Goal: Task Accomplishment & Management: Complete application form

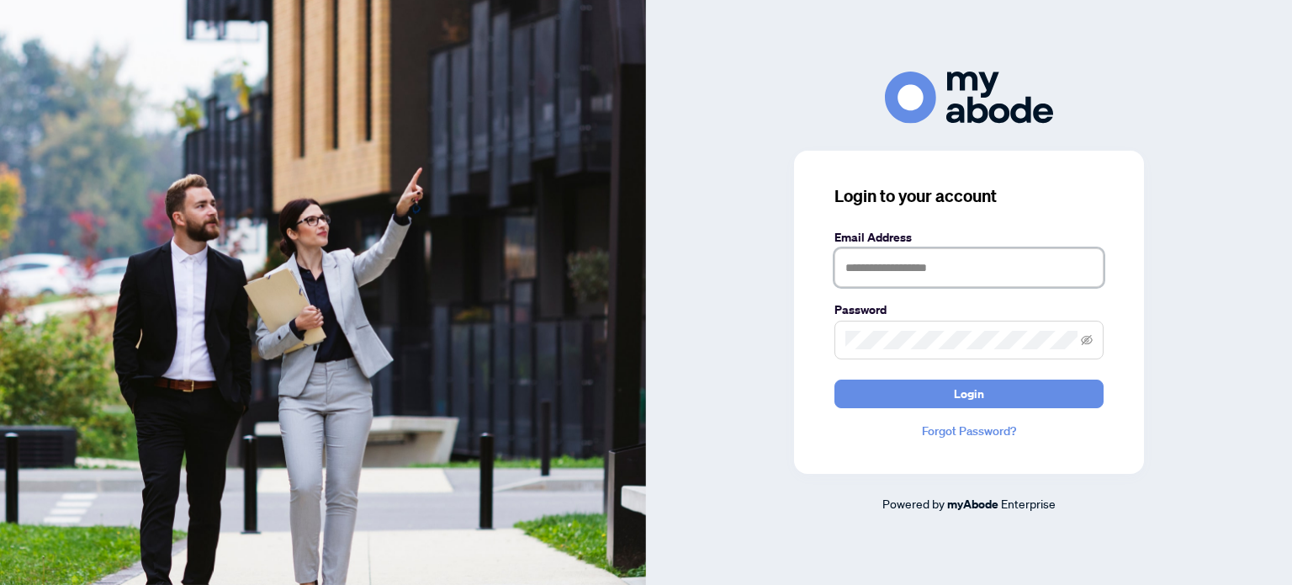
drag, startPoint x: 0, startPoint y: 0, endPoint x: 920, endPoint y: 265, distance: 957.1
click at [918, 265] on input "text" at bounding box center [969, 267] width 269 height 39
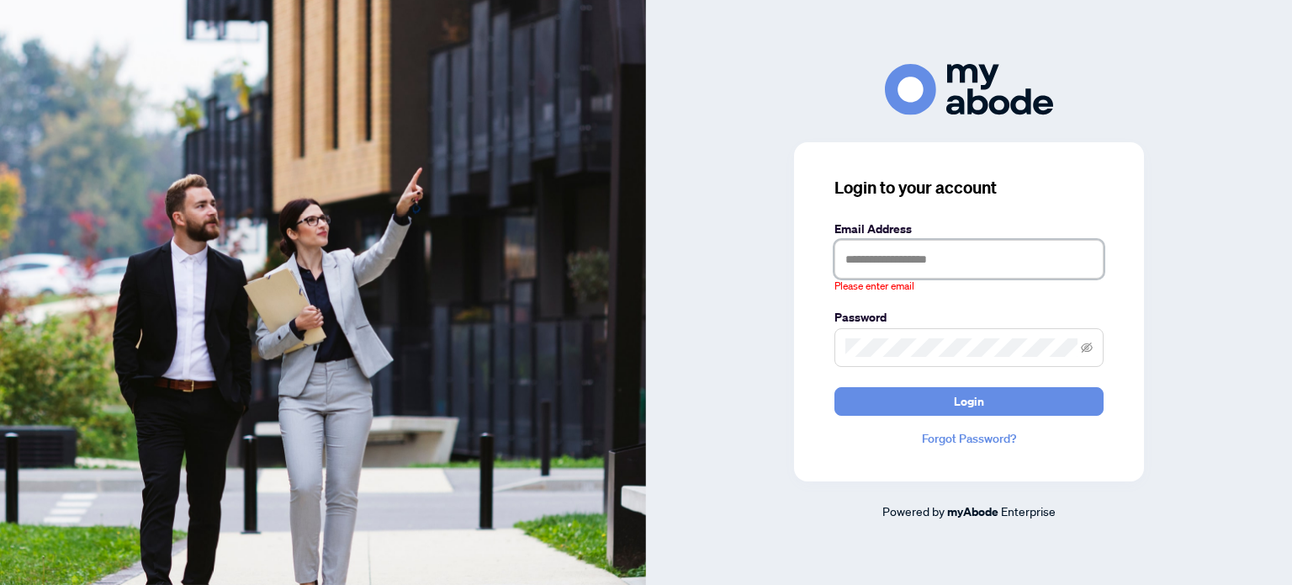
type input "**********"
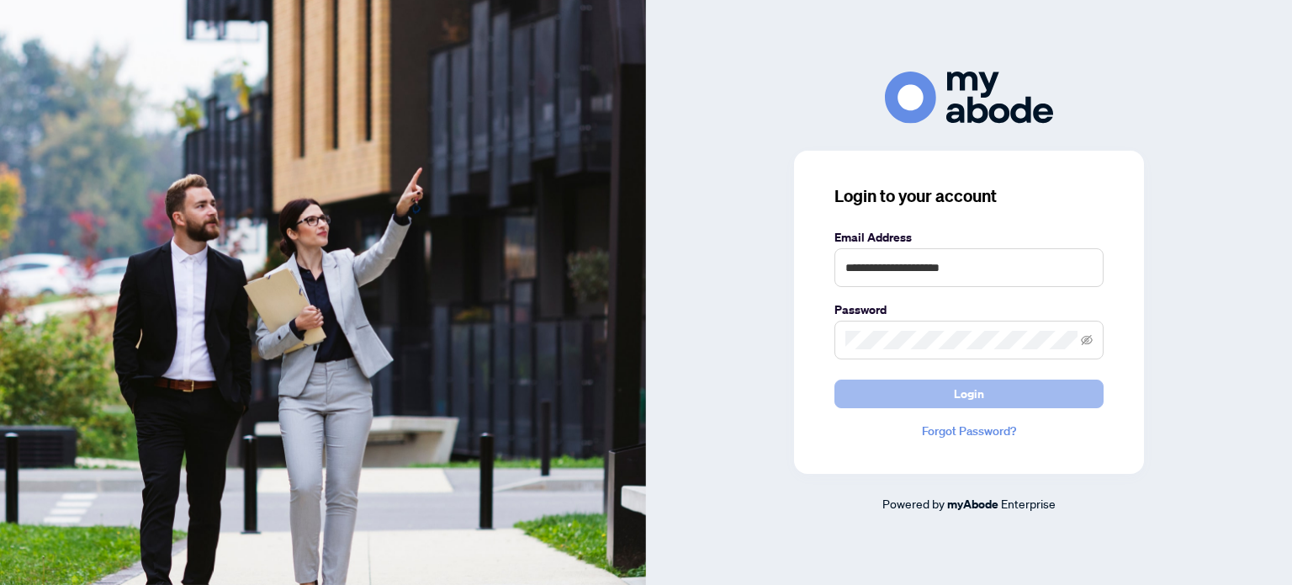
click at [1005, 401] on button "Login" at bounding box center [969, 393] width 269 height 29
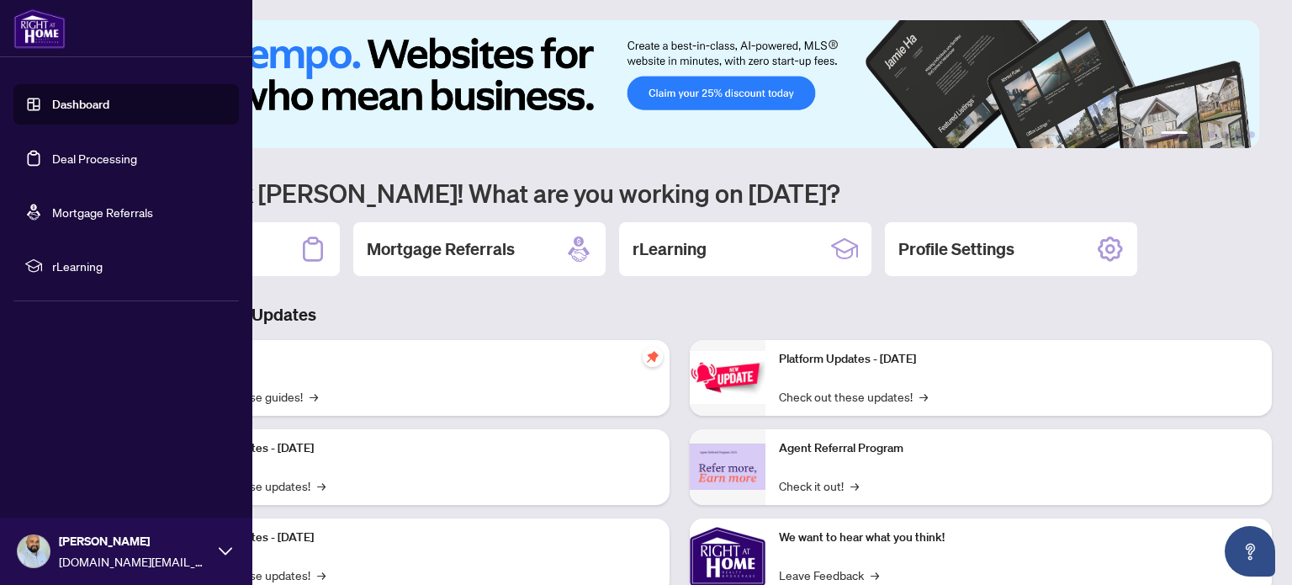
click at [99, 162] on link "Deal Processing" at bounding box center [94, 158] width 85 height 15
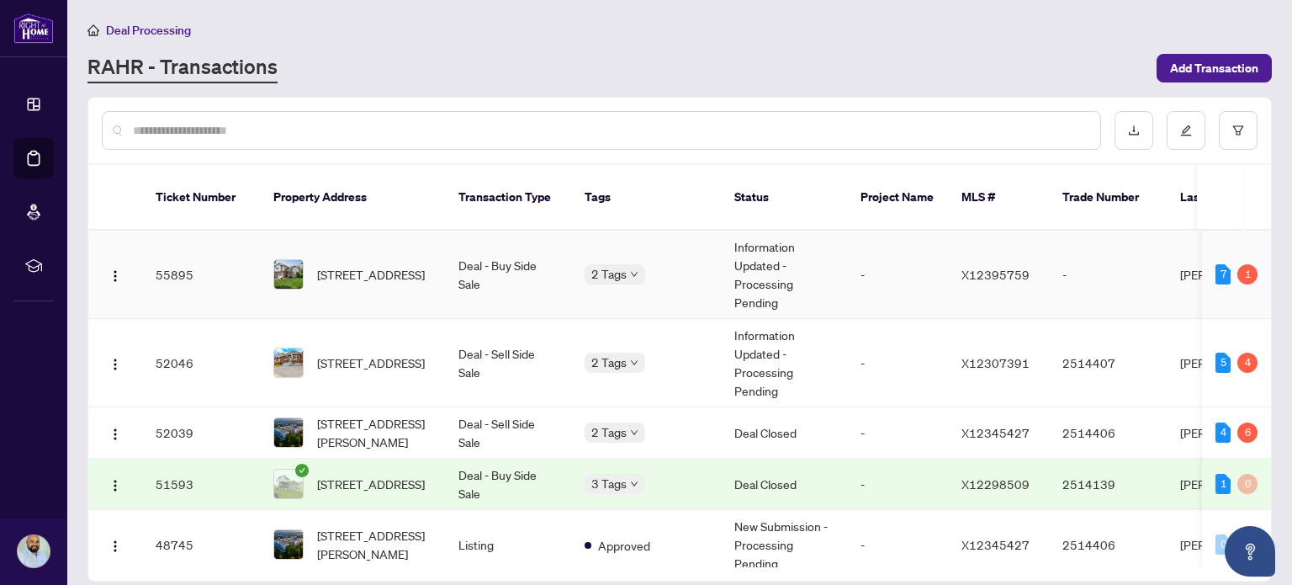
click at [367, 265] on span "[STREET_ADDRESS]" at bounding box center [371, 274] width 108 height 19
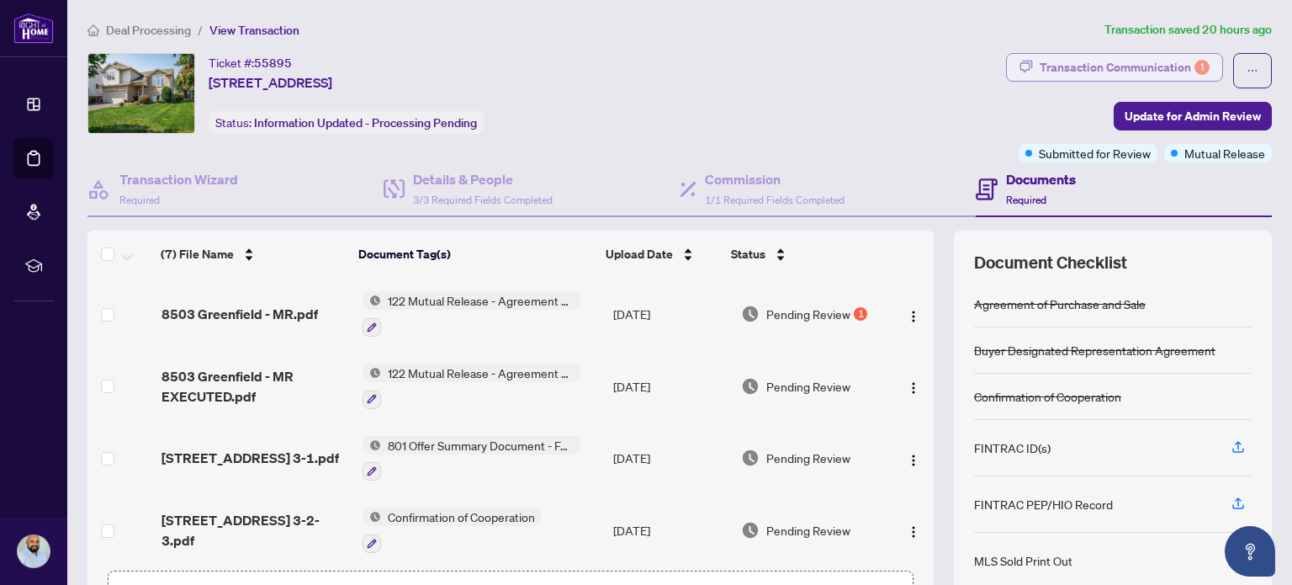
click at [1086, 63] on div "Transaction Communication 1" at bounding box center [1125, 67] width 170 height 27
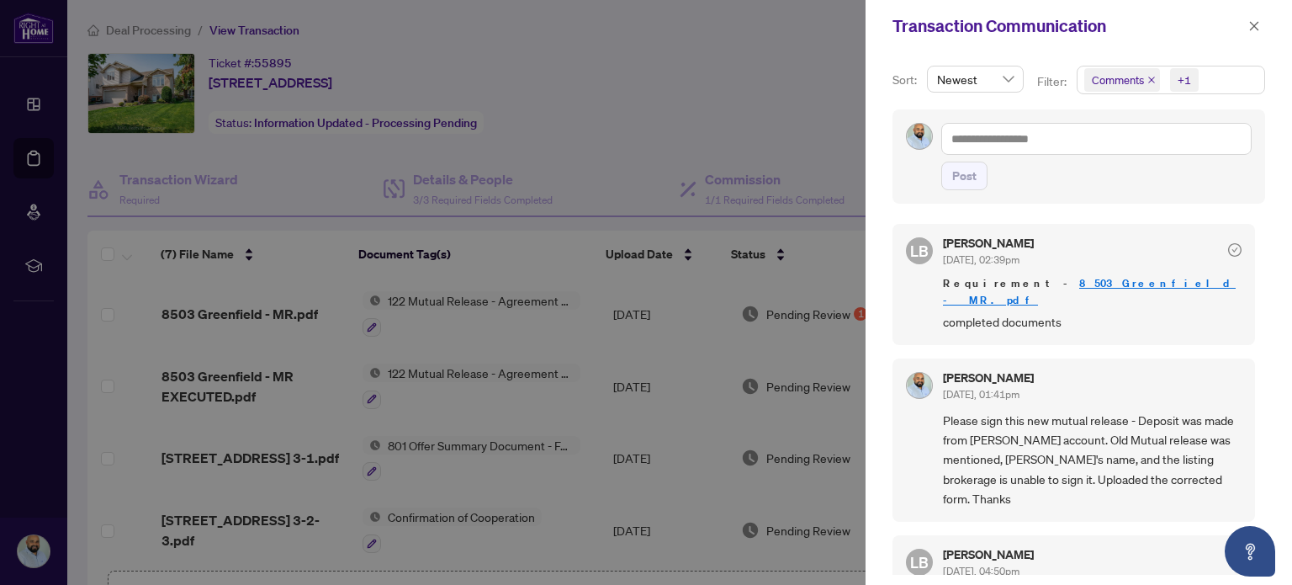
click at [1070, 279] on link "8503 Greenfield - MR.pdf" at bounding box center [1089, 291] width 293 height 31
click at [276, 271] on div at bounding box center [646, 292] width 1292 height 585
click at [1257, 25] on icon "close" at bounding box center [1255, 26] width 12 height 12
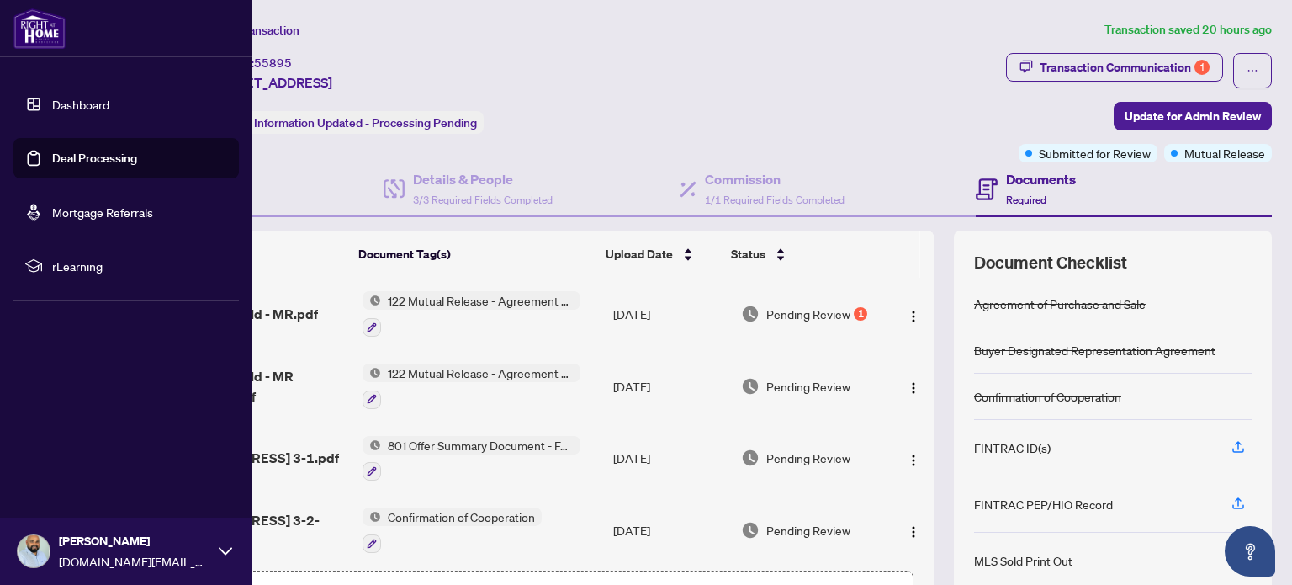
click at [99, 162] on link "Deal Processing" at bounding box center [94, 158] width 85 height 15
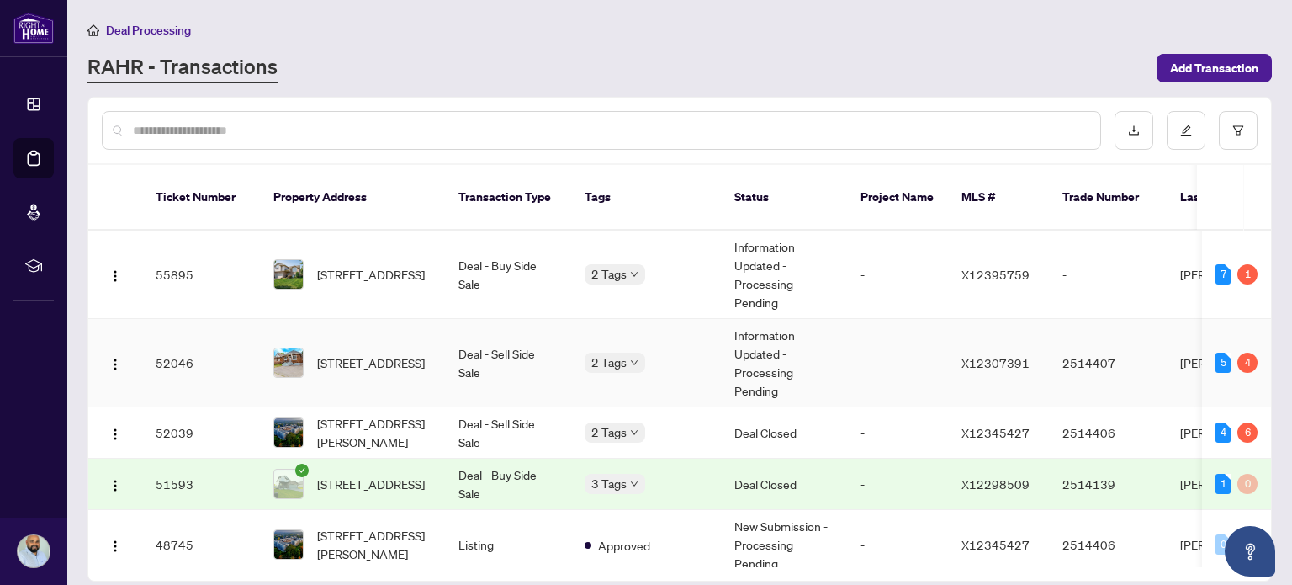
click at [459, 329] on td "Deal - Sell Side Sale" at bounding box center [508, 363] width 126 height 88
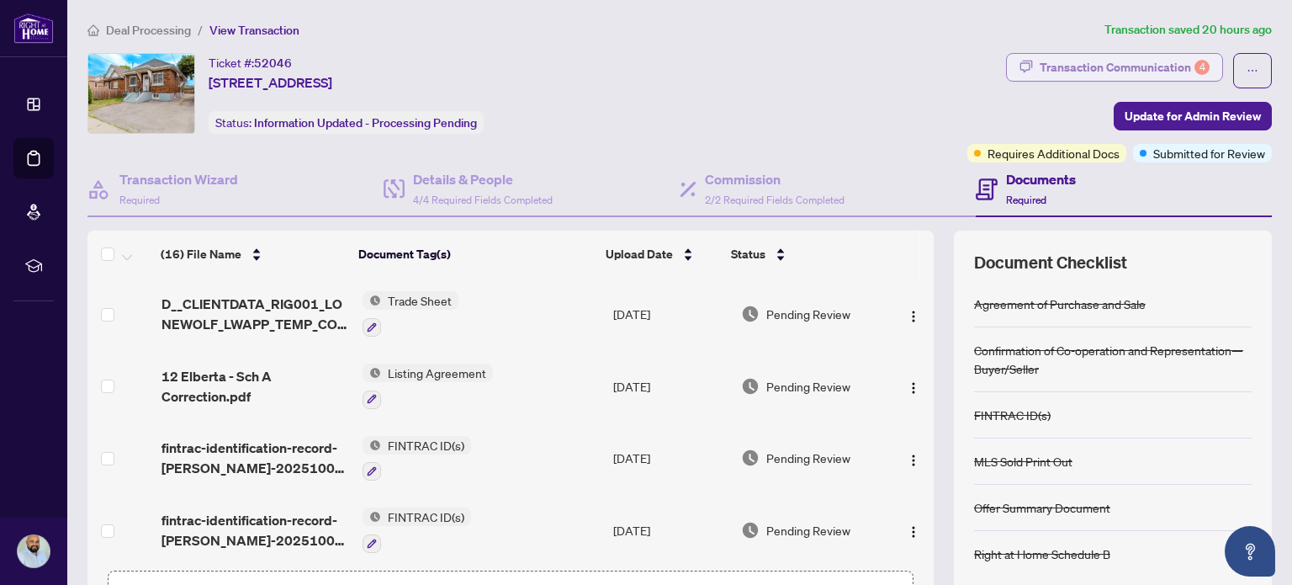
click at [1163, 76] on div "Transaction Communication 4" at bounding box center [1125, 67] width 170 height 27
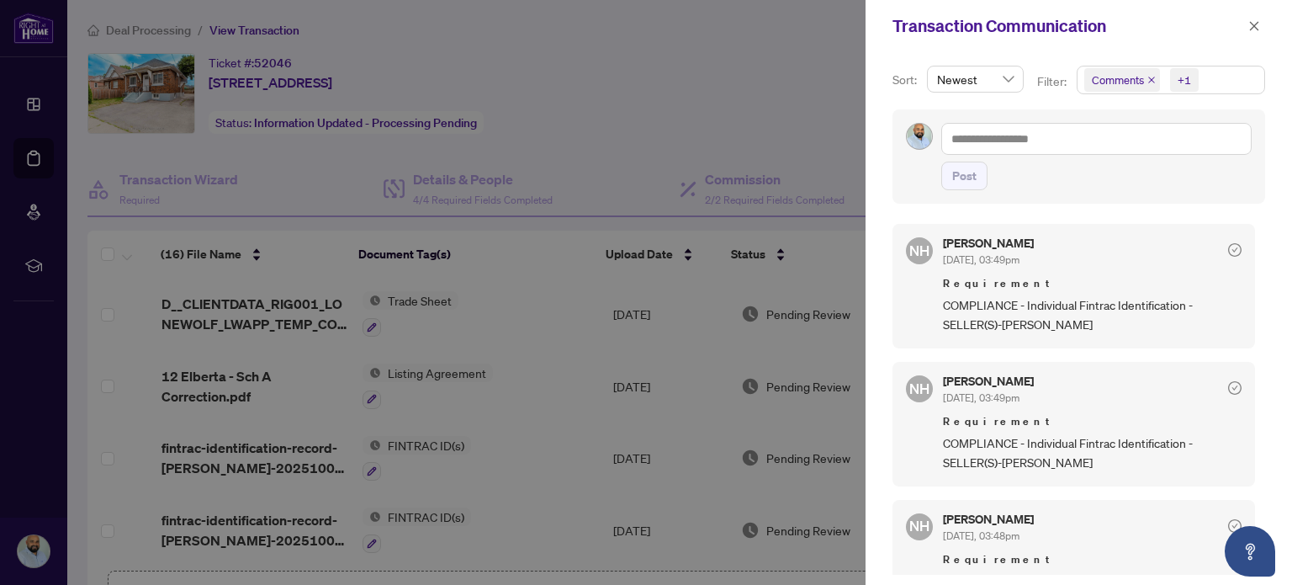
scroll to position [84, 0]
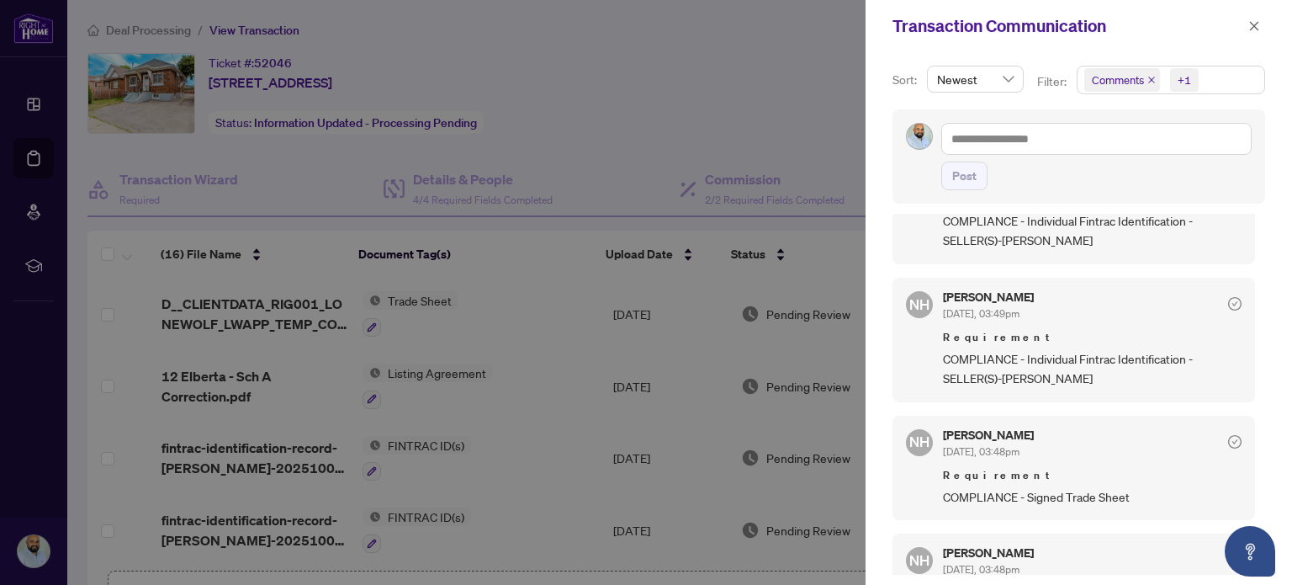
click at [744, 107] on div at bounding box center [646, 292] width 1292 height 585
drag, startPoint x: 1259, startPoint y: 26, endPoint x: 1243, endPoint y: 26, distance: 16.0
click at [1258, 26] on icon "close" at bounding box center [1255, 26] width 12 height 12
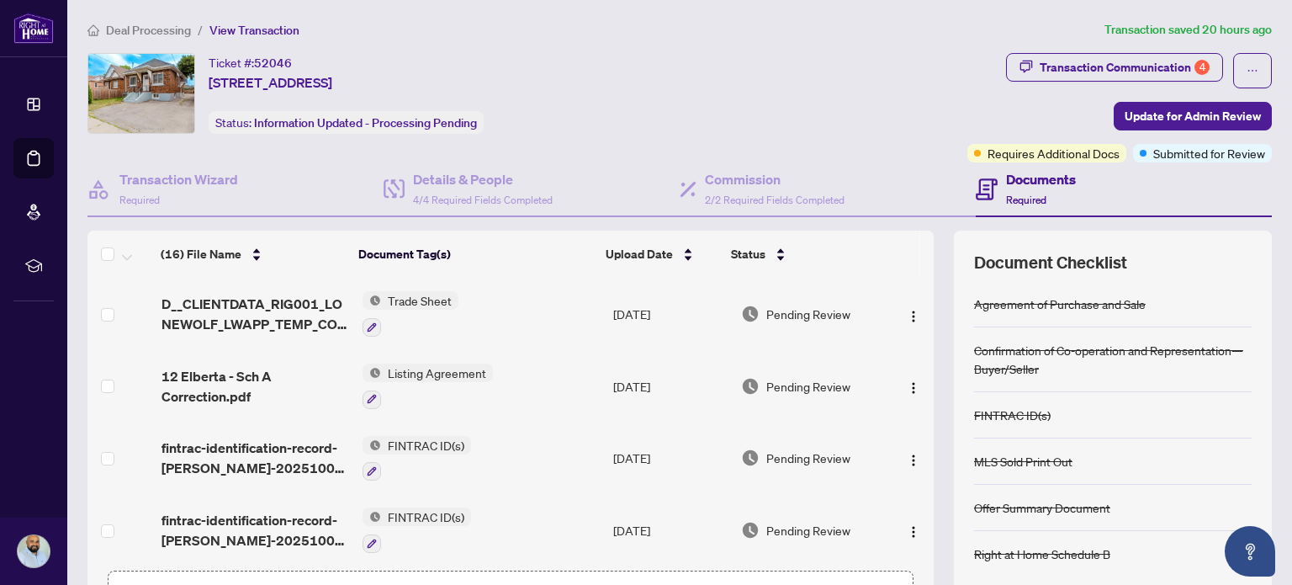
scroll to position [0, 0]
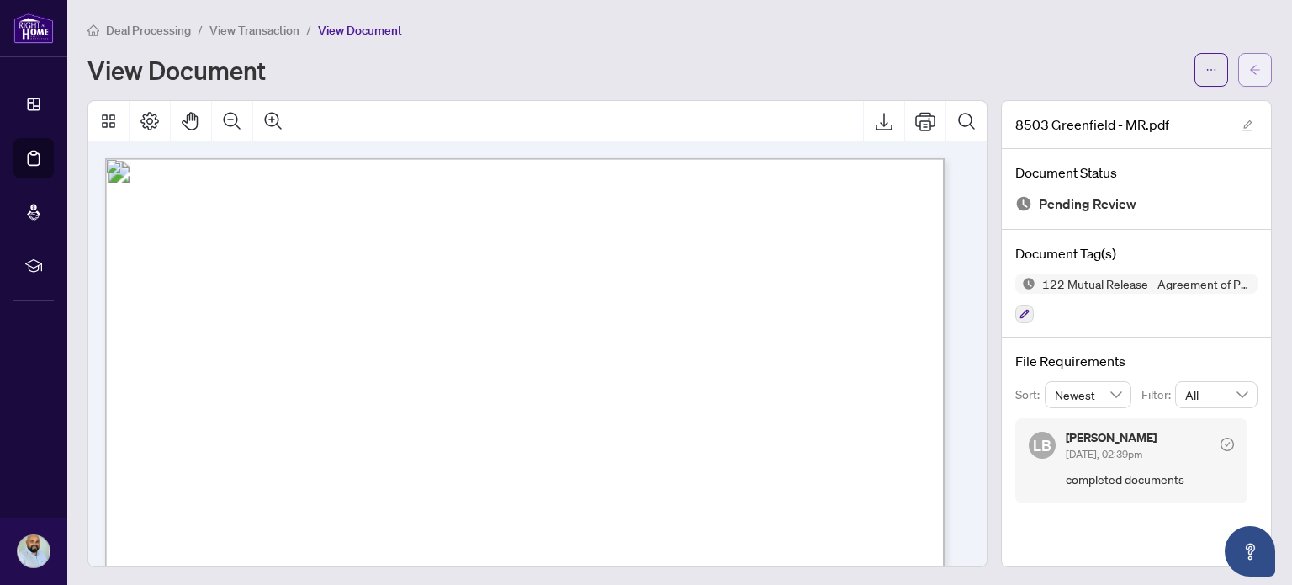
click at [1250, 73] on icon "arrow-left" at bounding box center [1255, 69] width 10 height 9
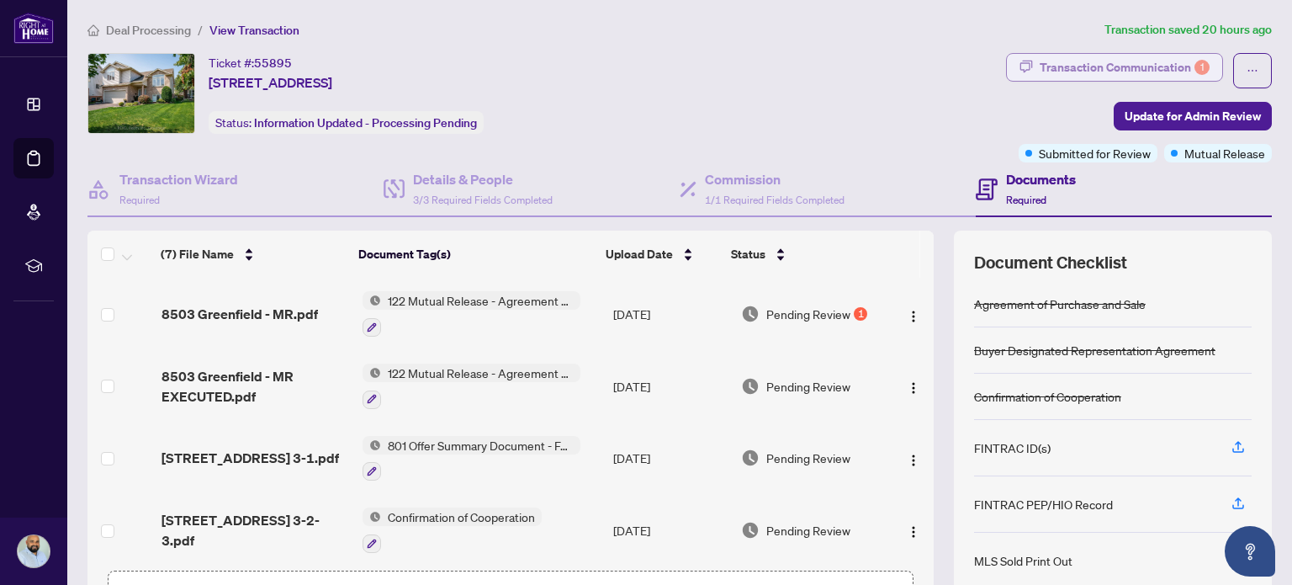
click at [1164, 72] on div "Transaction Communication 1" at bounding box center [1125, 67] width 170 height 27
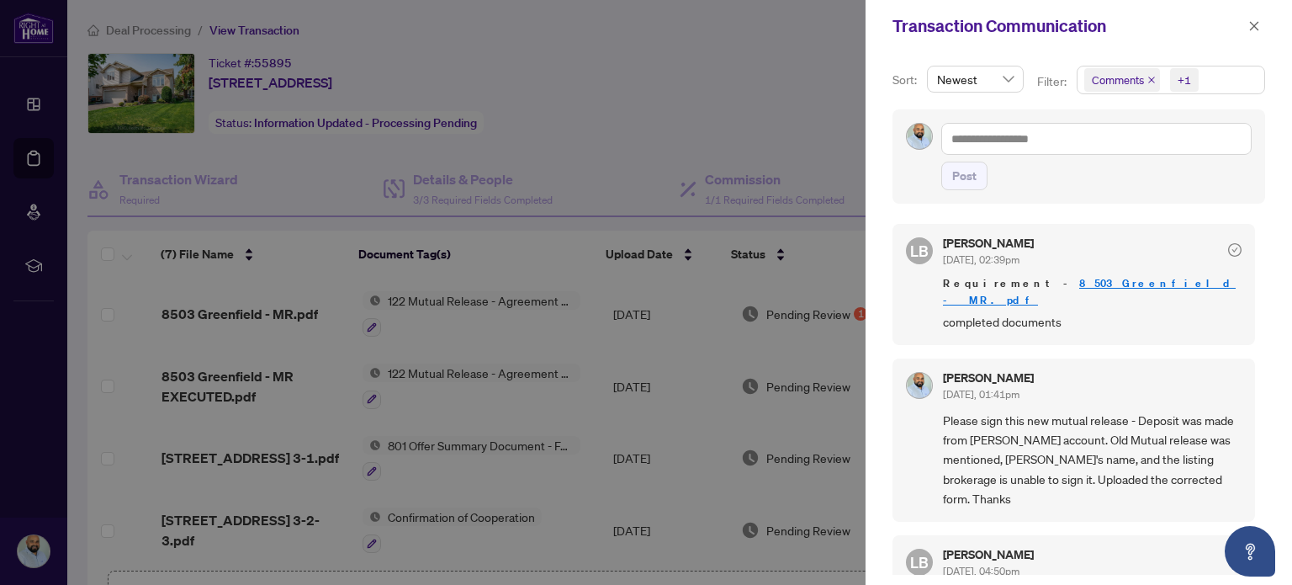
click at [1018, 283] on link "8503 Greenfield - MR.pdf" at bounding box center [1089, 291] width 293 height 31
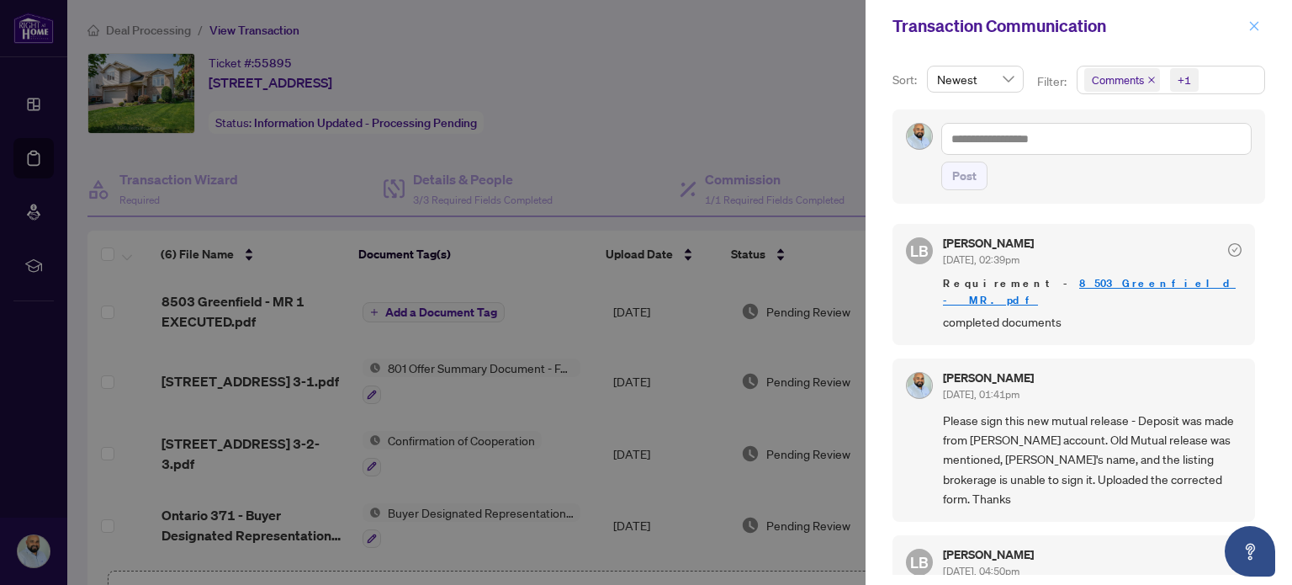
click at [1252, 23] on icon "close" at bounding box center [1255, 26] width 12 height 12
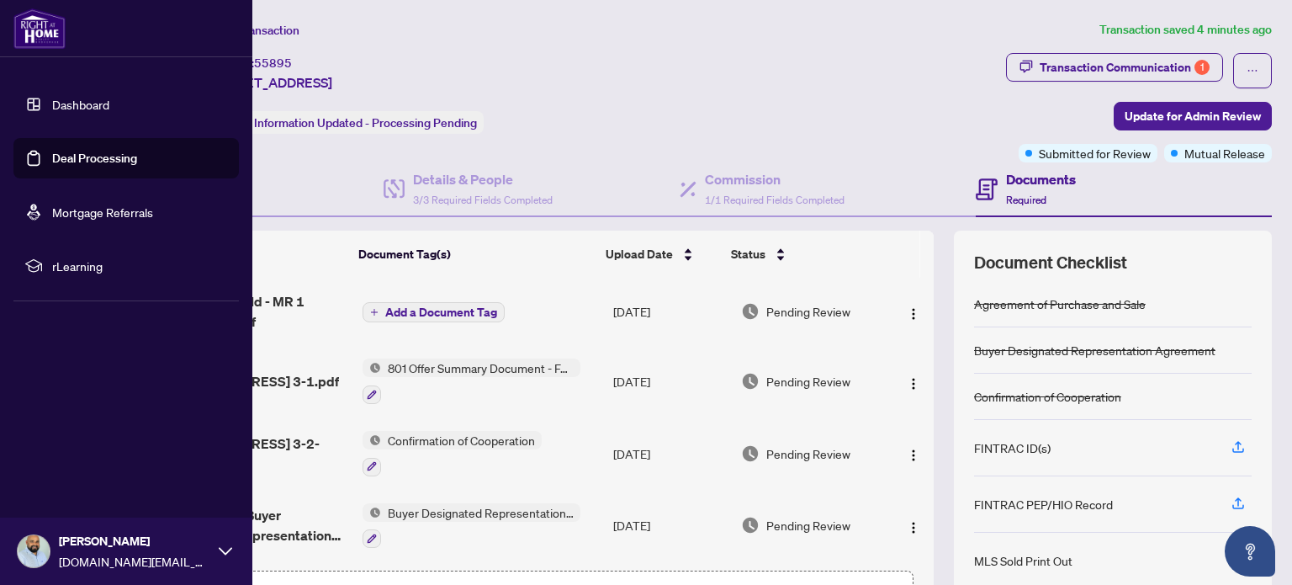
click at [52, 157] on link "Deal Processing" at bounding box center [94, 158] width 85 height 15
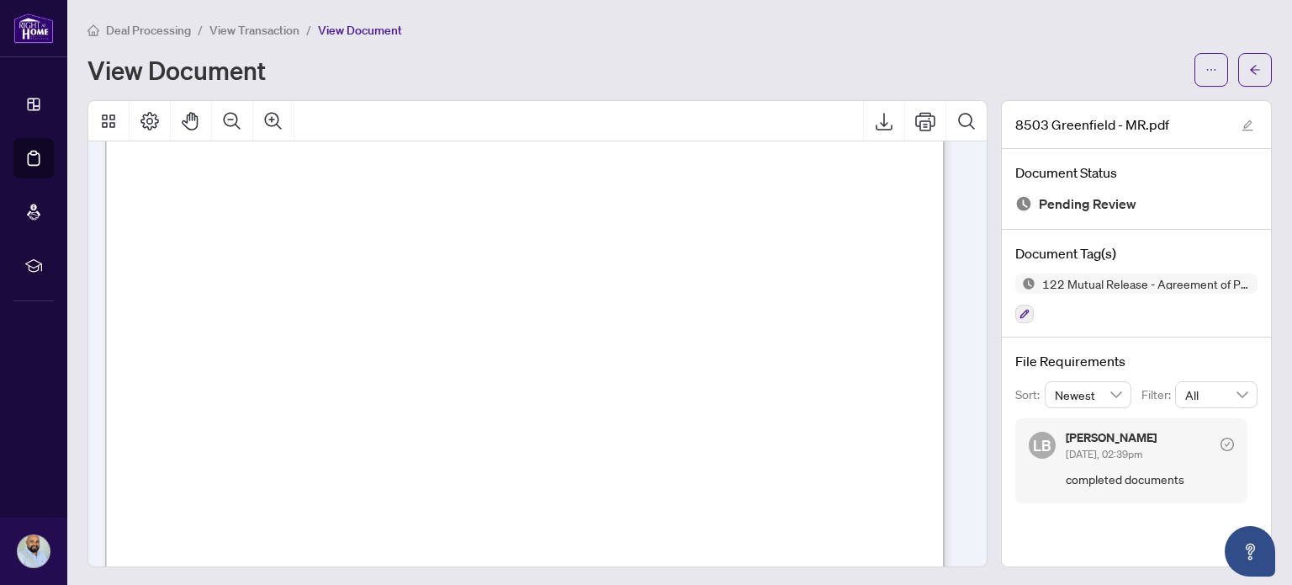
scroll to position [2, 0]
click at [1251, 58] on button "button" at bounding box center [1256, 68] width 34 height 34
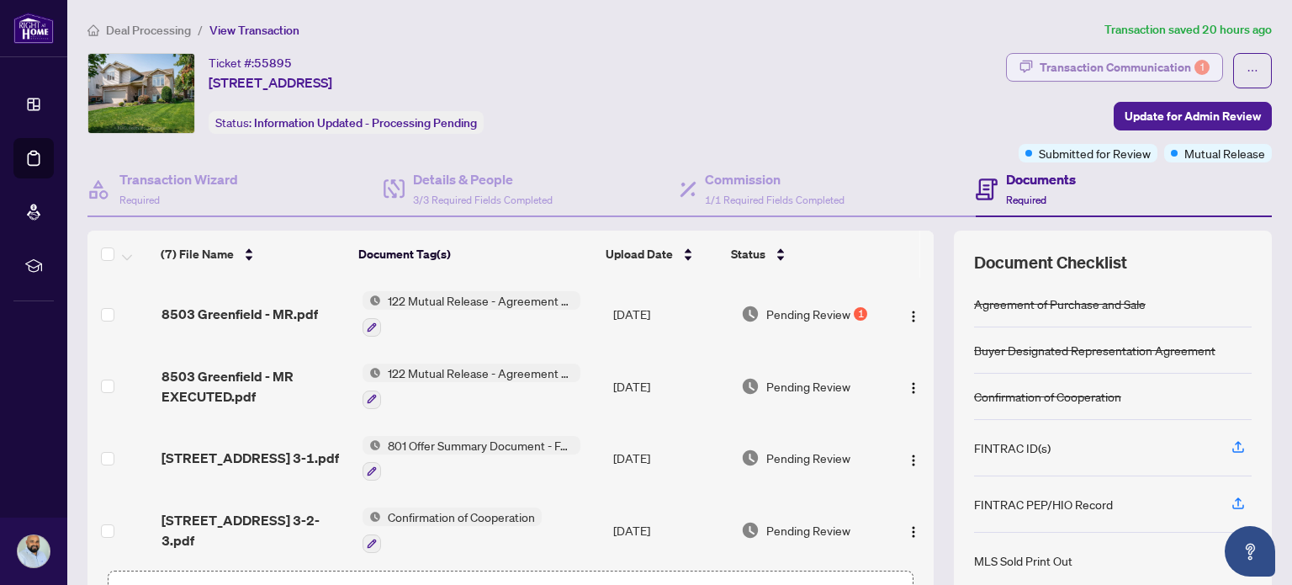
click at [1069, 61] on div "Transaction Communication 1" at bounding box center [1125, 67] width 170 height 27
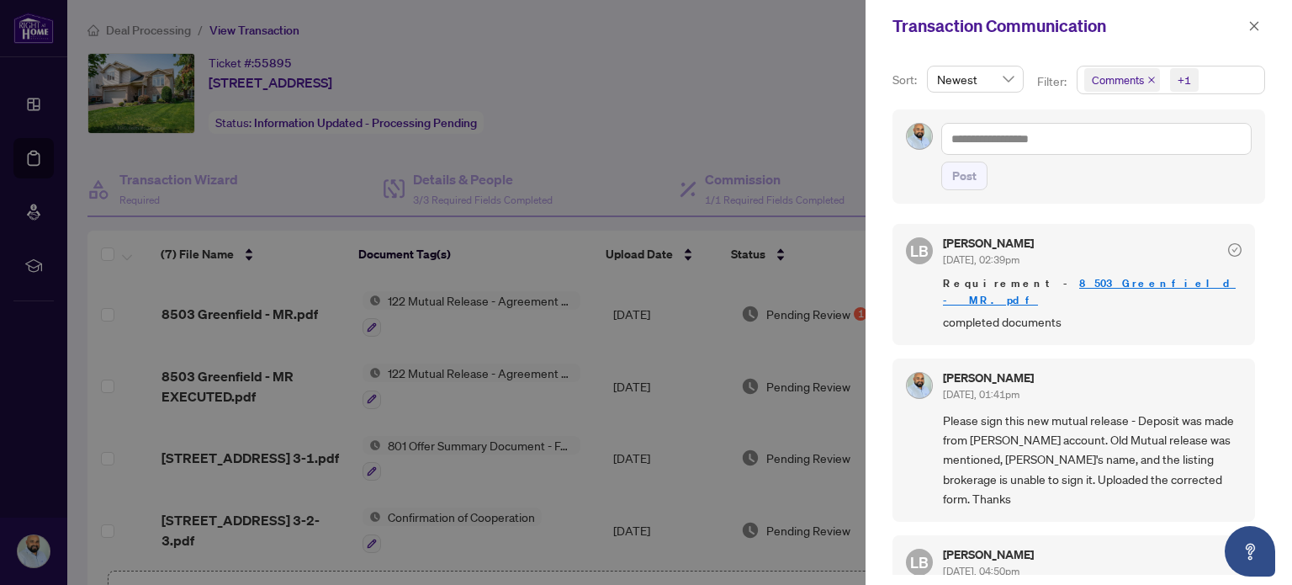
click at [788, 80] on div at bounding box center [646, 292] width 1292 height 585
click at [1252, 25] on icon "close" at bounding box center [1255, 26] width 12 height 12
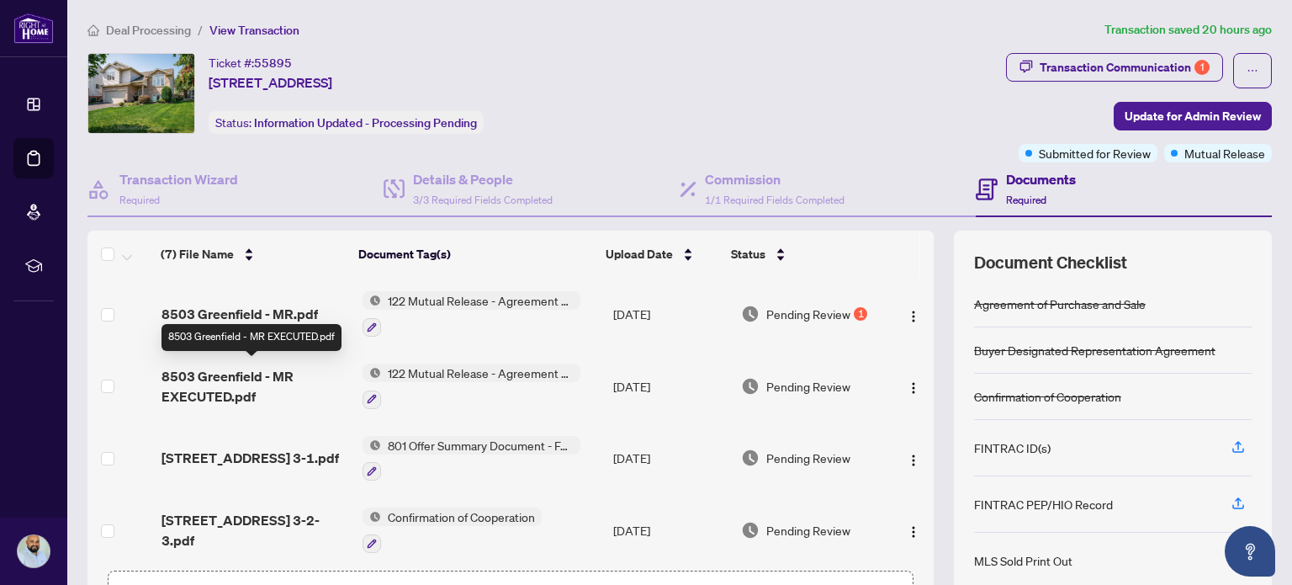
click at [241, 380] on span "8503 Greenfield - MR EXECUTED.pdf" at bounding box center [256, 386] width 188 height 40
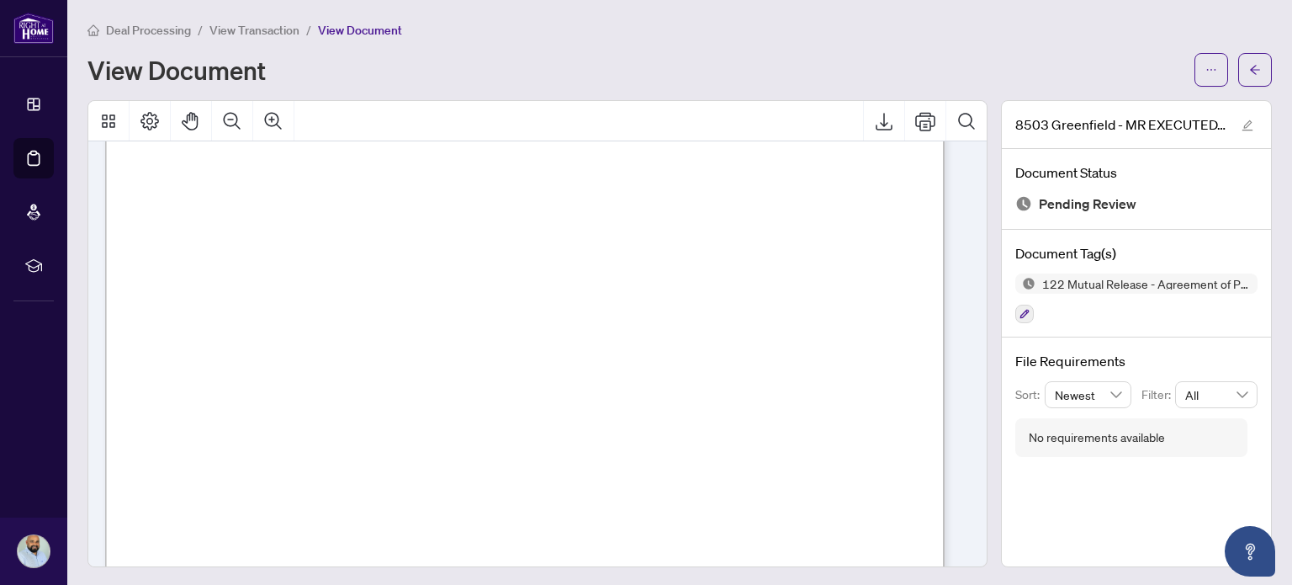
scroll to position [252, 0]
click at [1249, 76] on span "button" at bounding box center [1255, 69] width 12 height 27
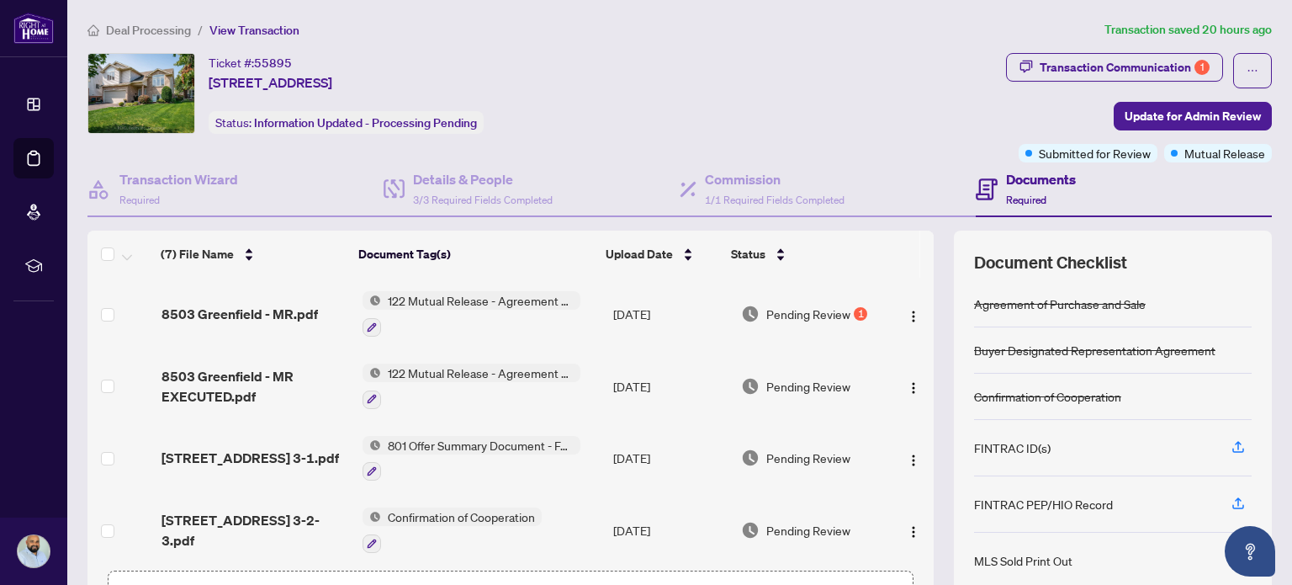
click at [440, 299] on span "122 Mutual Release - Agreement of Purchase and Sale" at bounding box center [480, 300] width 199 height 19
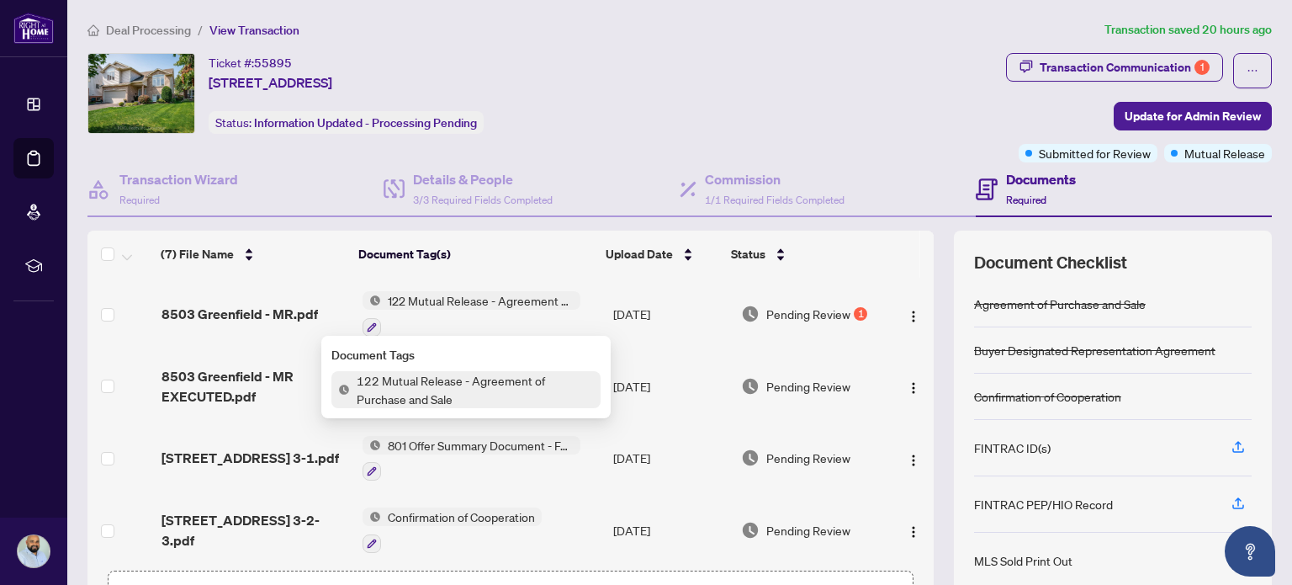
click at [438, 309] on div "122 Mutual Release - Agreement of Purchase and Sale" at bounding box center [472, 313] width 218 height 45
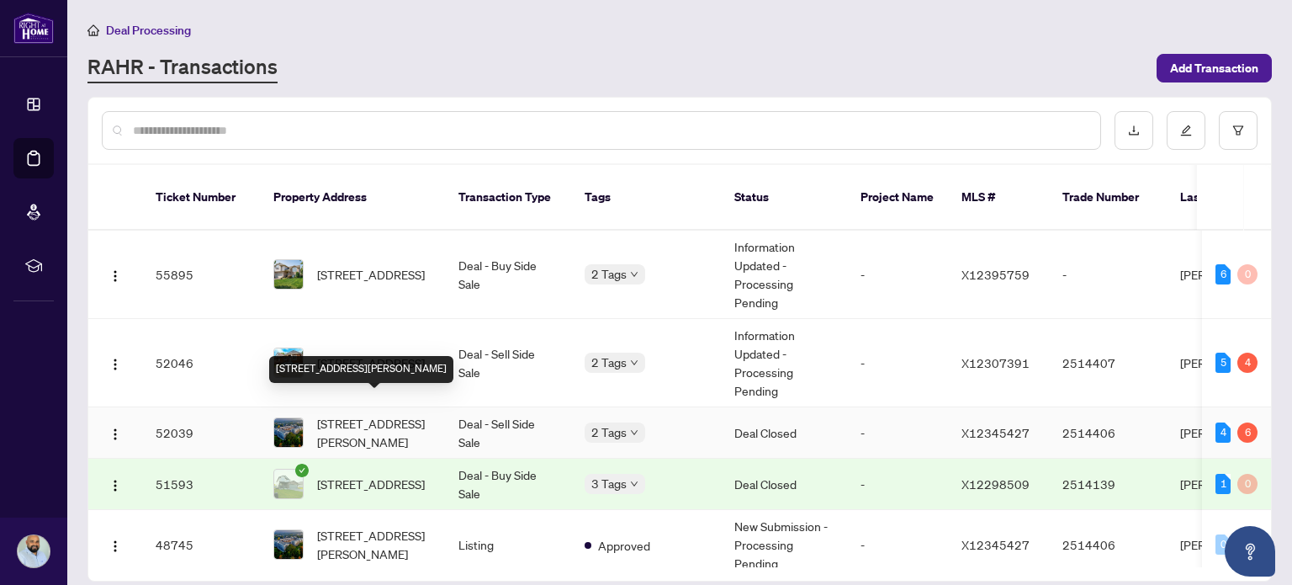
click at [334, 414] on span "[STREET_ADDRESS][PERSON_NAME]" at bounding box center [374, 432] width 114 height 37
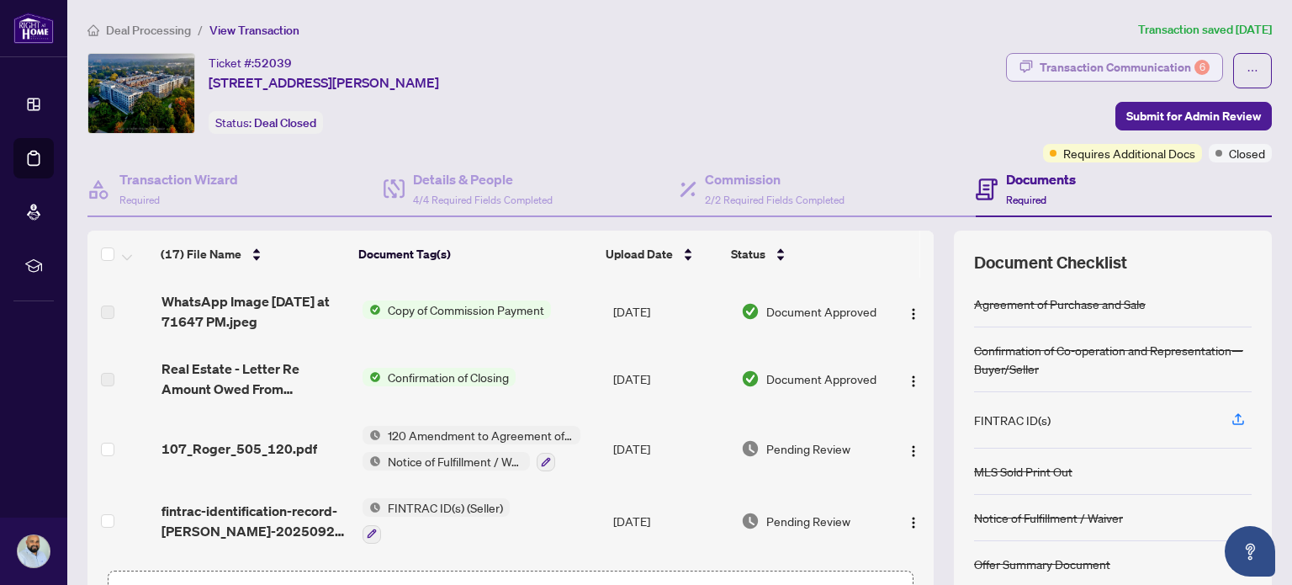
click at [1077, 73] on div "Transaction Communication 6" at bounding box center [1125, 67] width 170 height 27
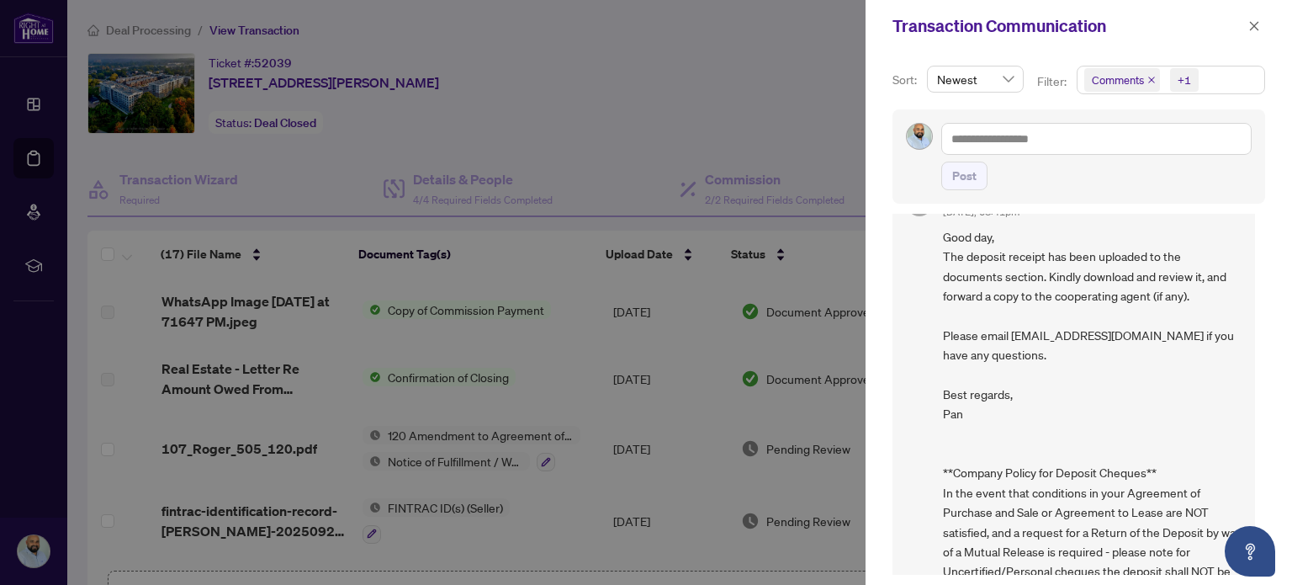
scroll to position [1430, 0]
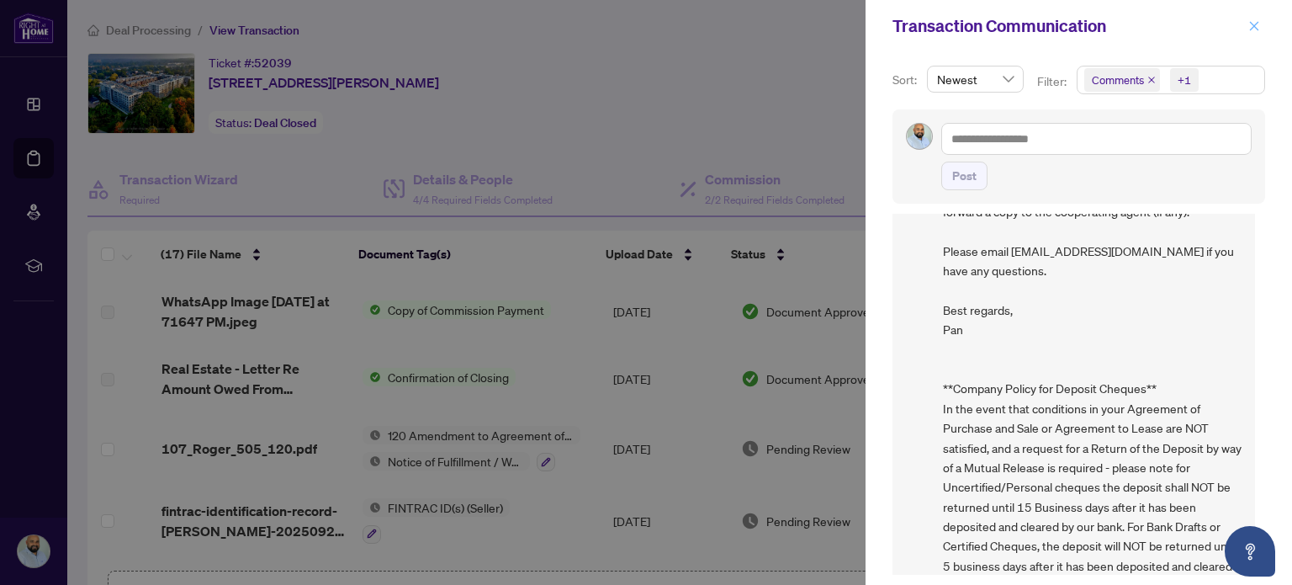
click at [1254, 23] on icon "close" at bounding box center [1255, 26] width 12 height 12
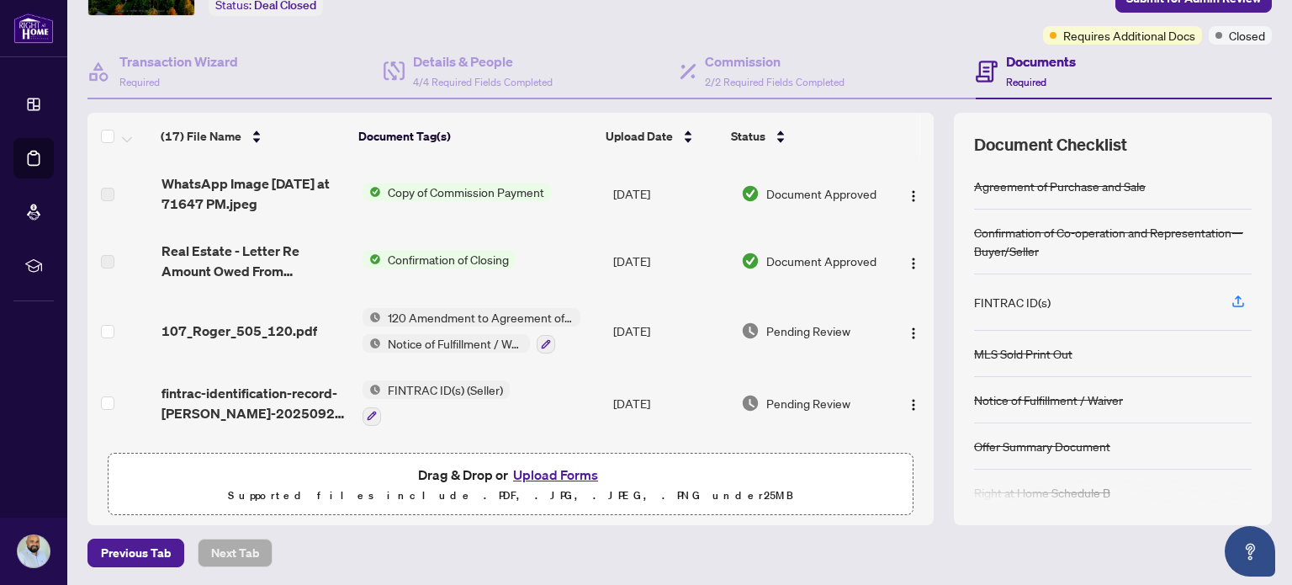
scroll to position [84, 0]
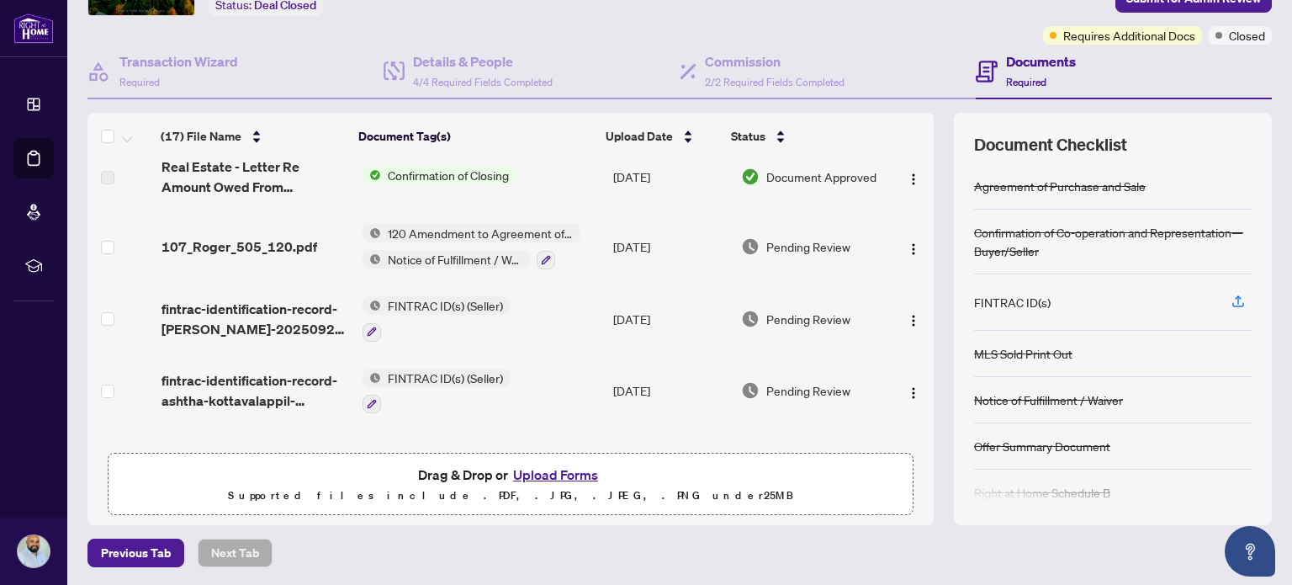
click at [552, 467] on button "Upload Forms" at bounding box center [555, 475] width 95 height 22
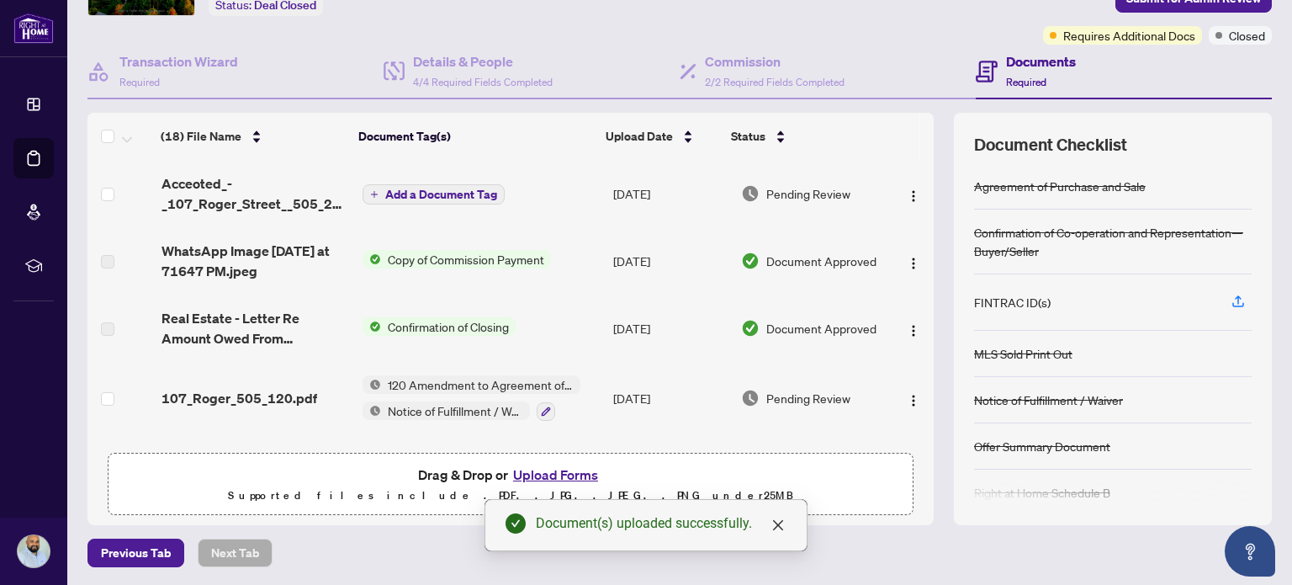
scroll to position [34, 0]
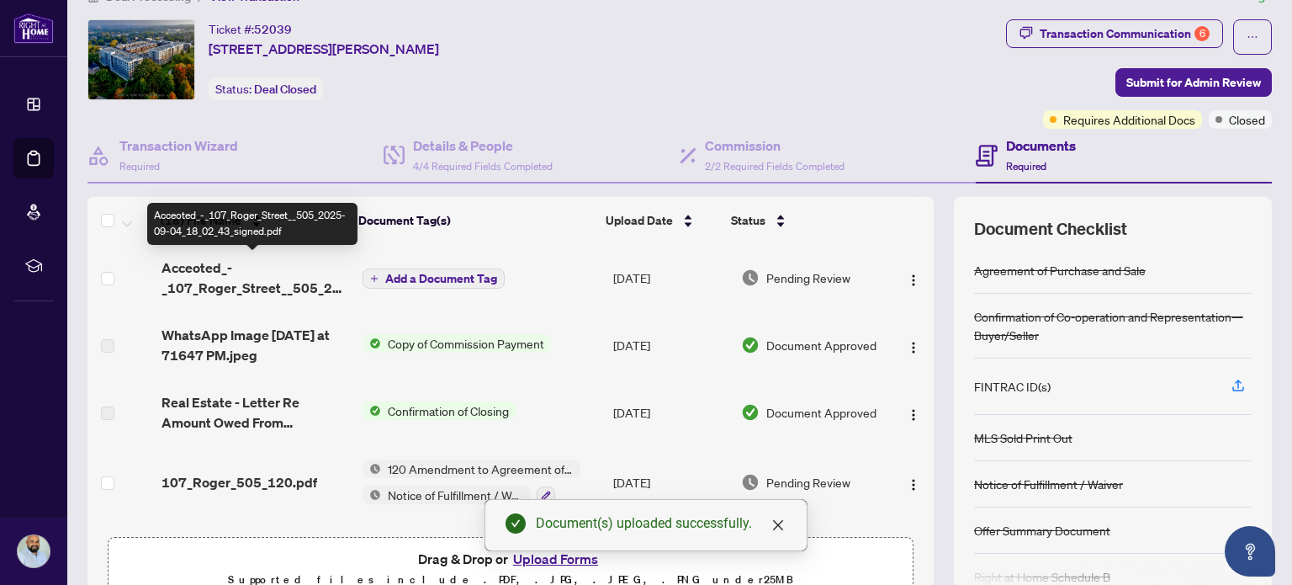
click at [284, 288] on span "Acceoted_-_107_Roger_Street__505_2025-09-04_18_02_43_signed.pdf" at bounding box center [256, 277] width 188 height 40
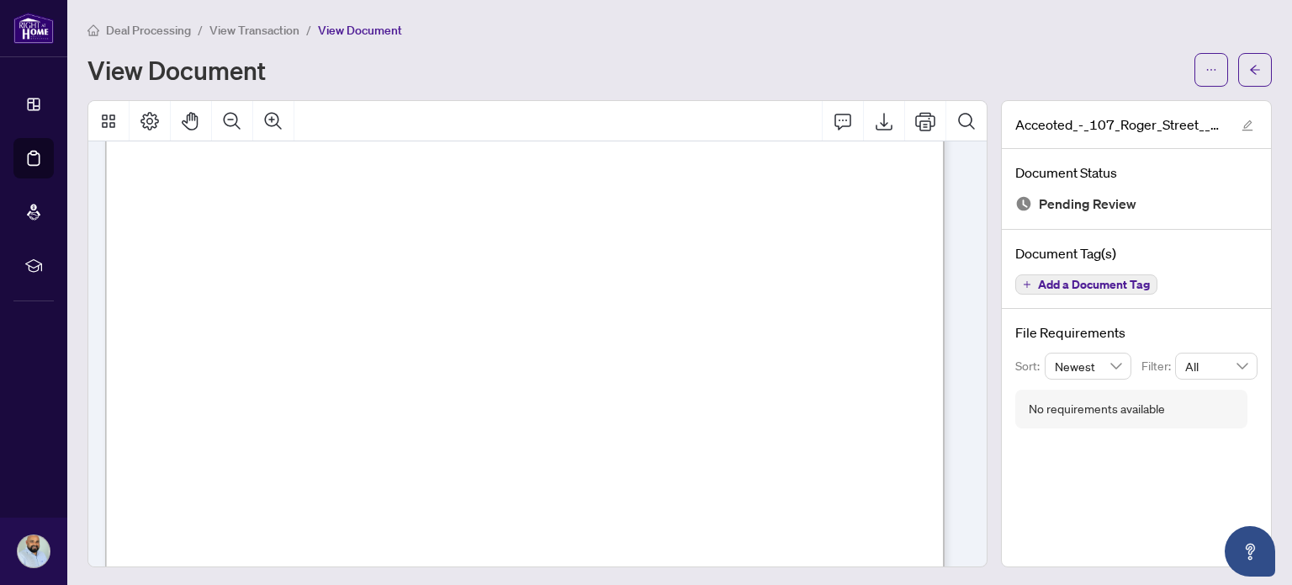
scroll to position [13490, 0]
click at [1250, 63] on button "button" at bounding box center [1256, 70] width 34 height 34
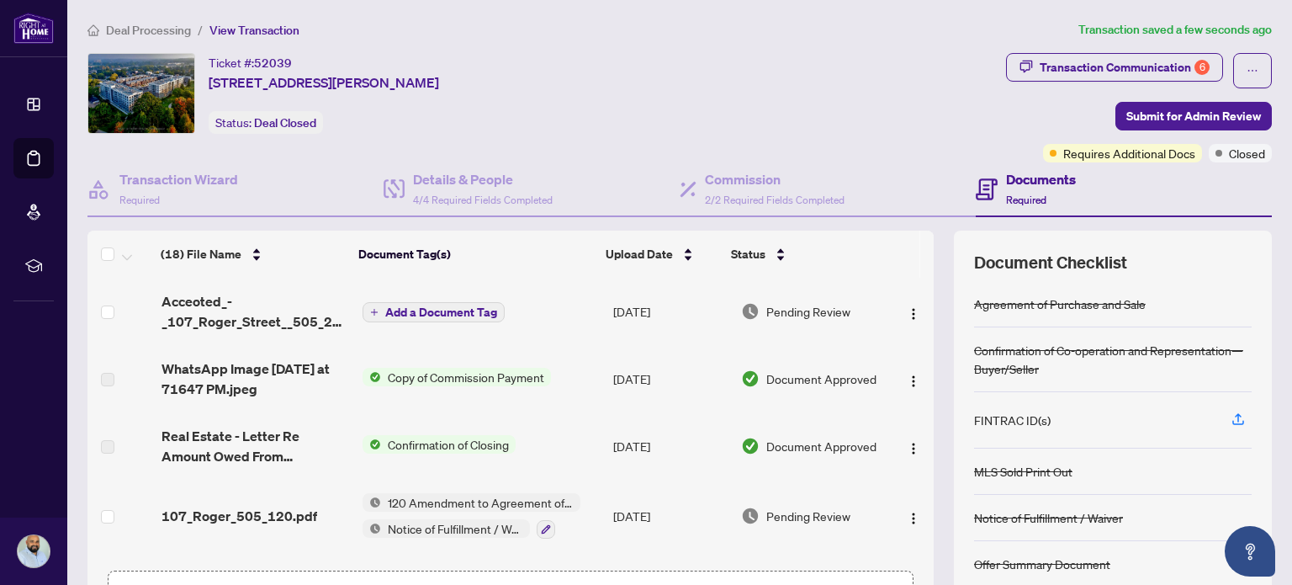
click at [427, 310] on span "Add a Document Tag" at bounding box center [441, 312] width 112 height 12
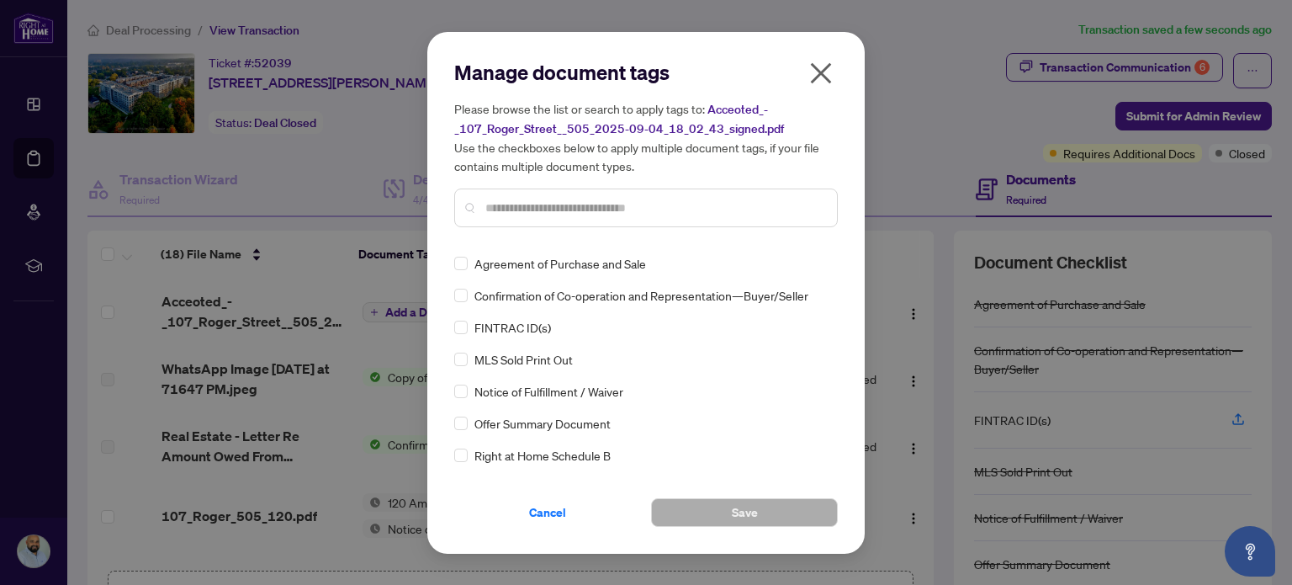
click at [583, 200] on input "text" at bounding box center [654, 208] width 338 height 19
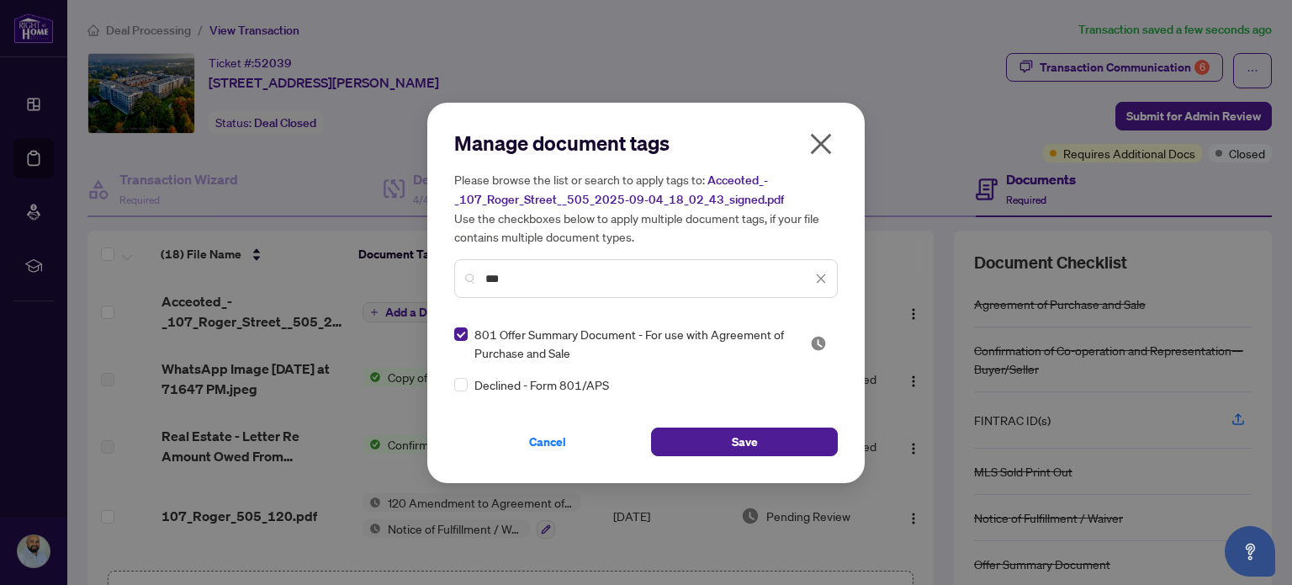
click at [457, 277] on div "***" at bounding box center [646, 278] width 384 height 39
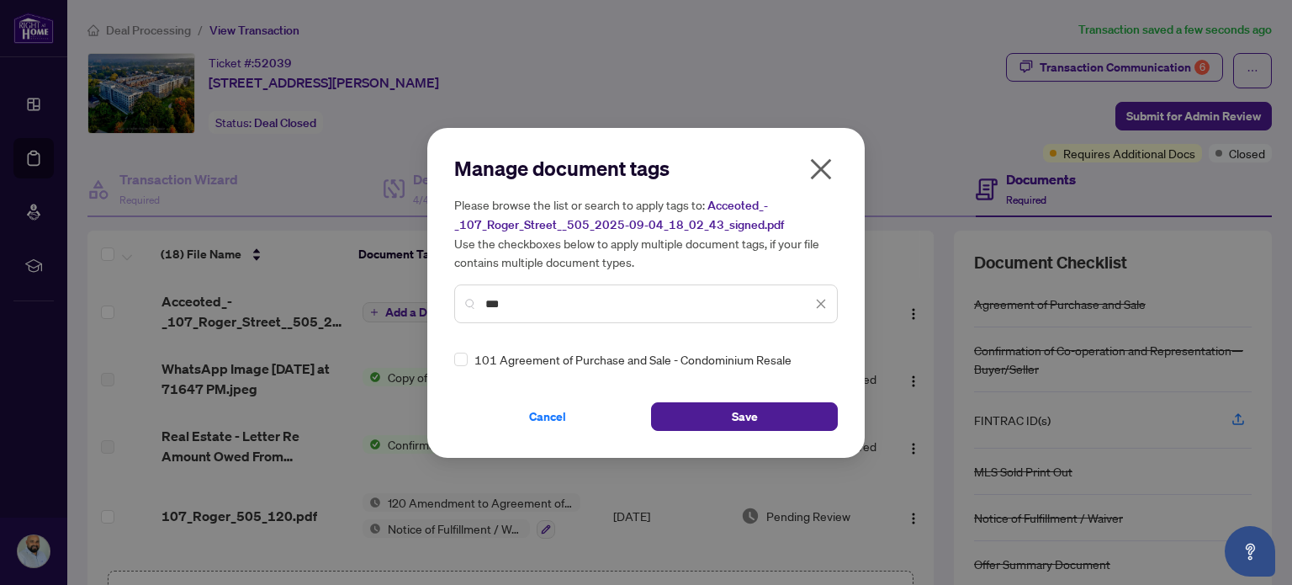
type input "***"
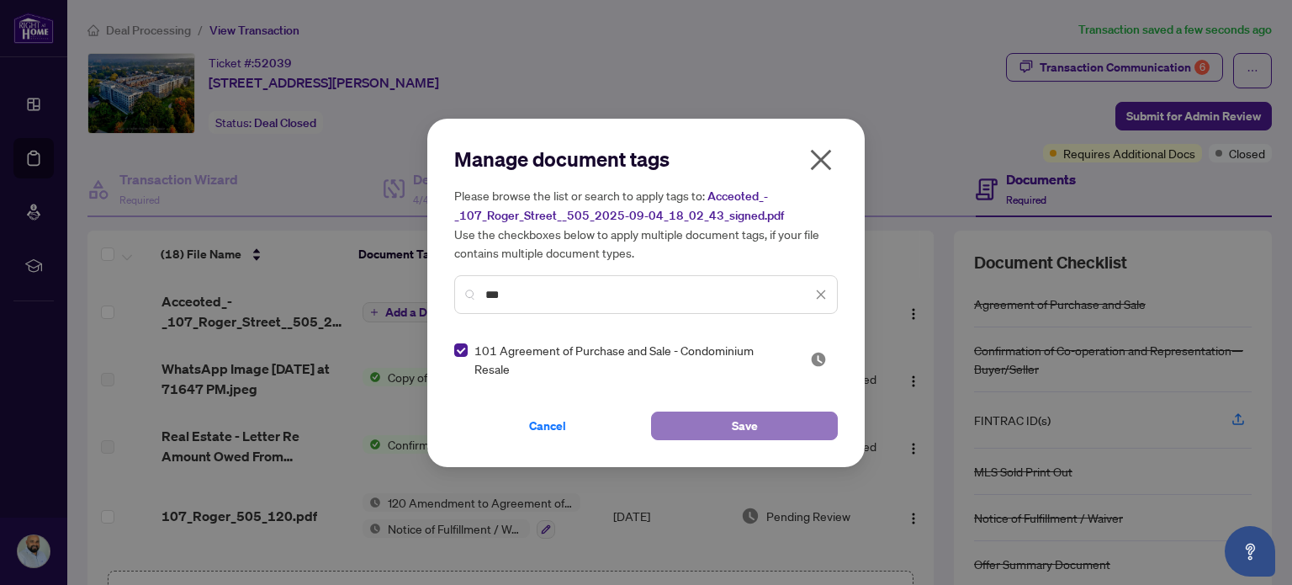
click at [724, 413] on button "Save" at bounding box center [744, 425] width 187 height 29
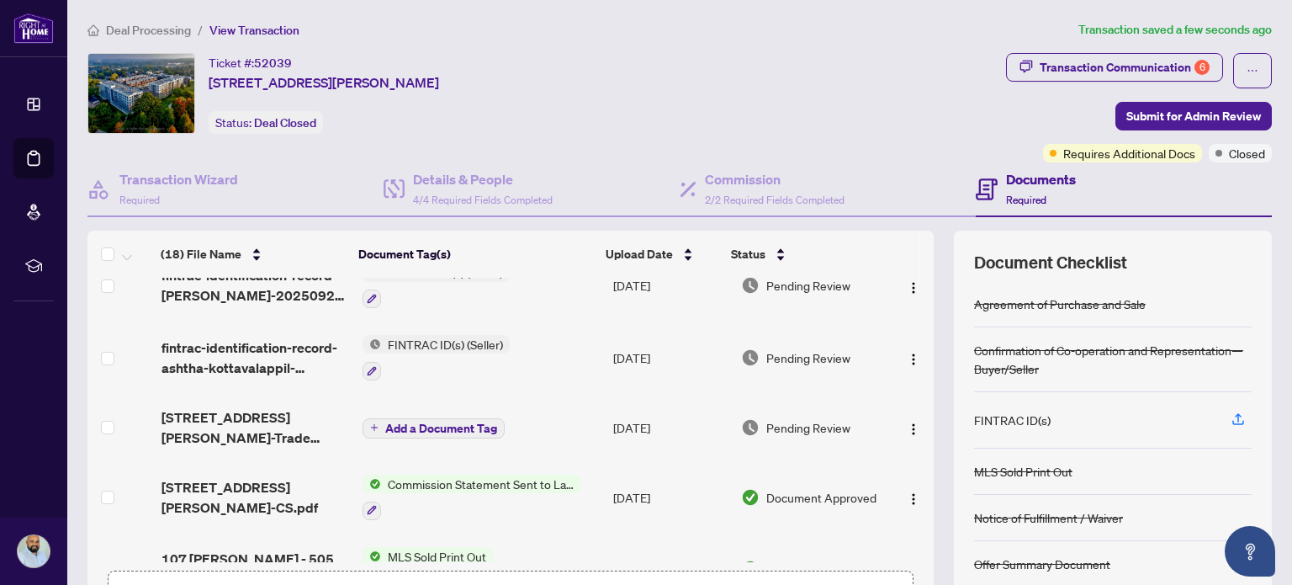
scroll to position [337, 0]
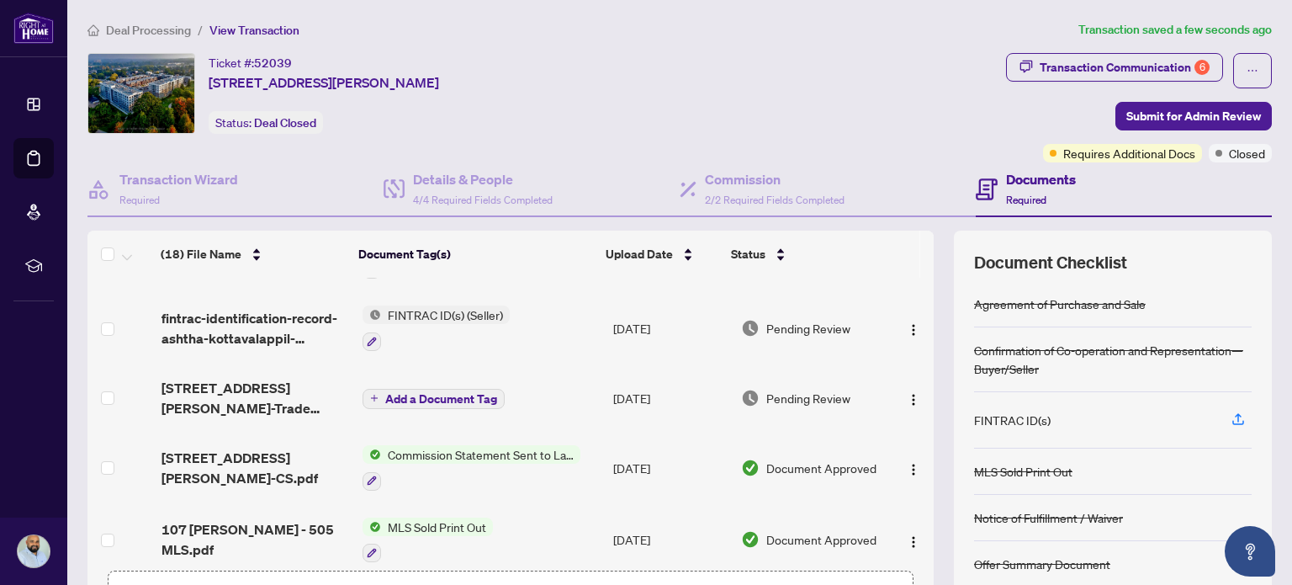
click at [402, 396] on span "Add a Document Tag" at bounding box center [441, 399] width 112 height 12
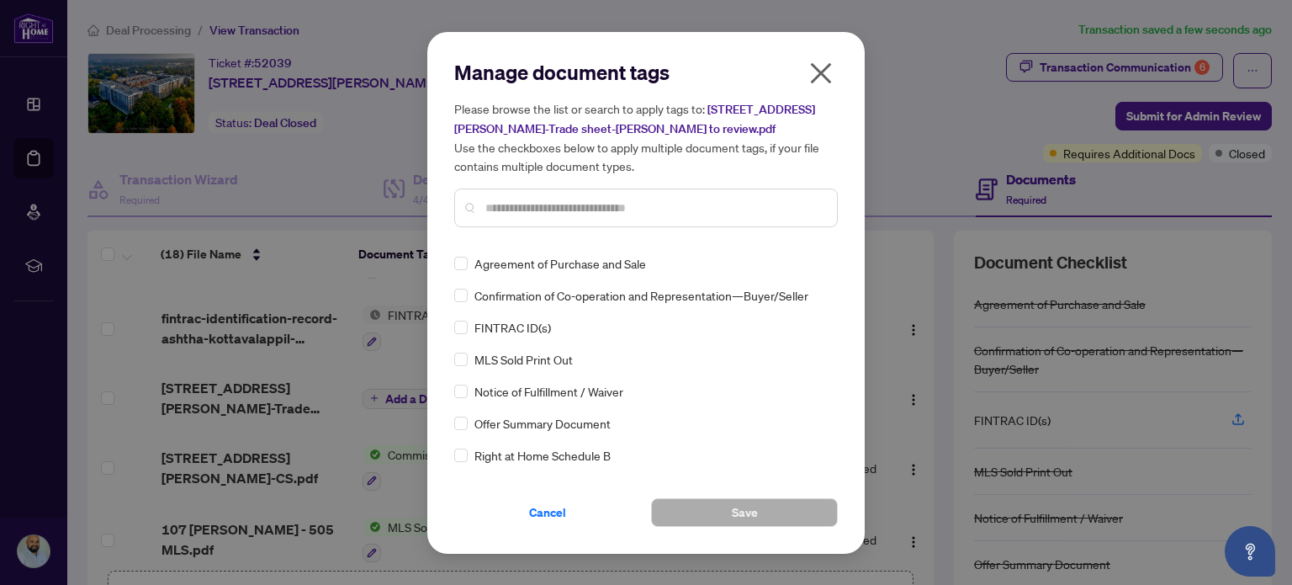
click at [523, 215] on input "text" at bounding box center [654, 208] width 338 height 19
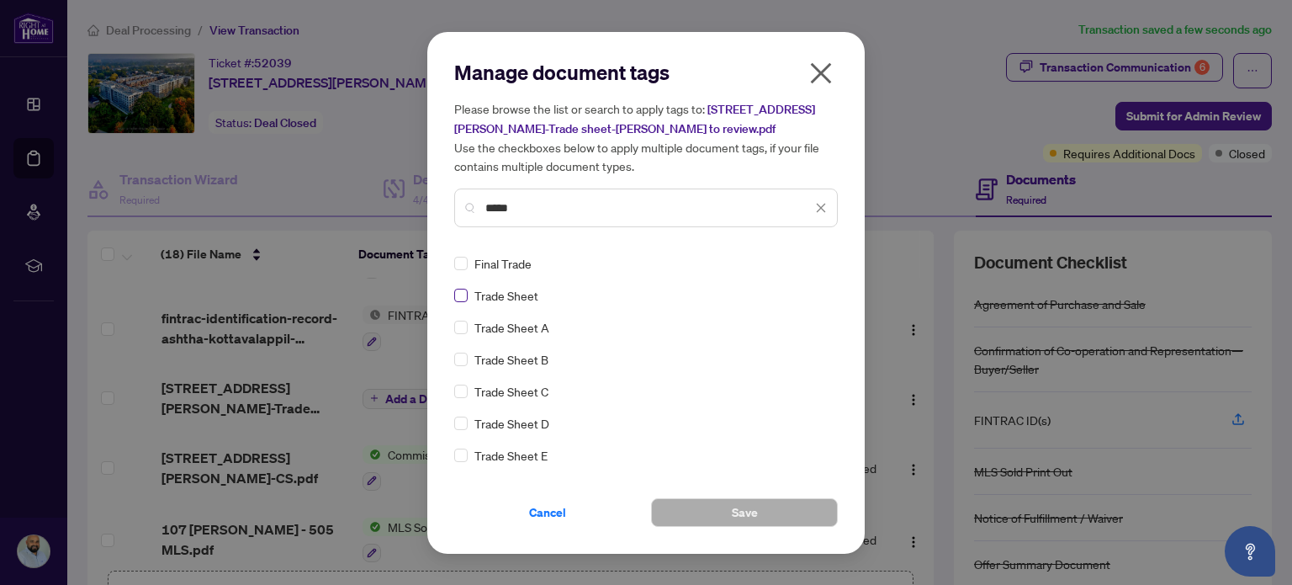
type input "*****"
click at [756, 502] on span "Save" at bounding box center [745, 512] width 26 height 27
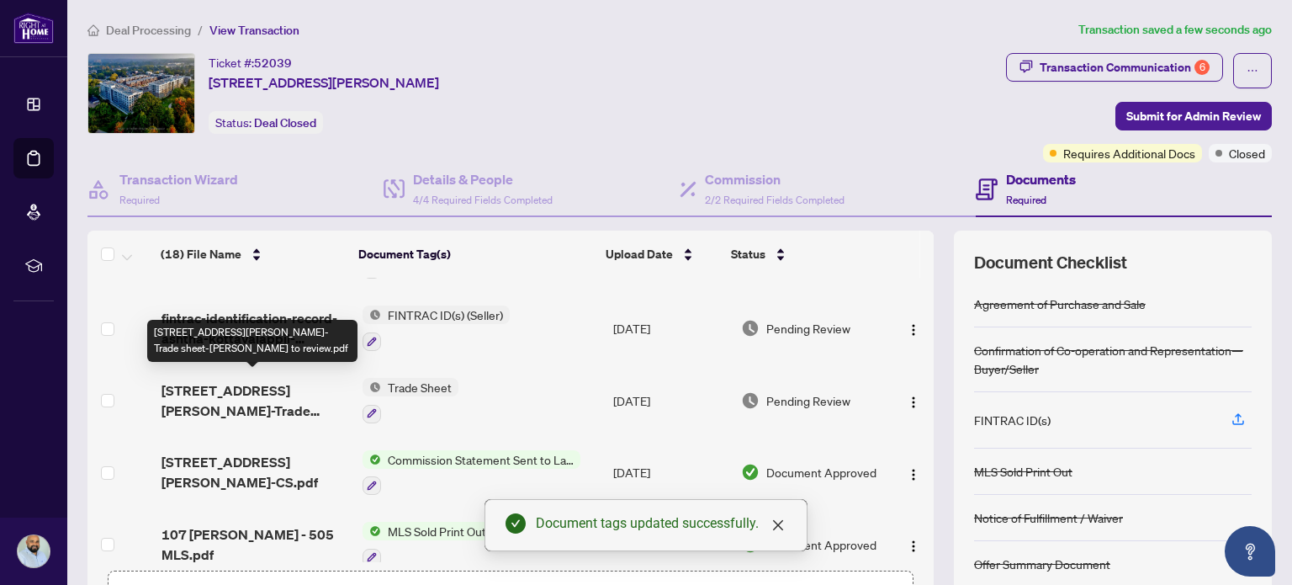
click at [241, 383] on span "[STREET_ADDRESS][PERSON_NAME]-Trade sheet-[PERSON_NAME] to review.pdf" at bounding box center [256, 400] width 188 height 40
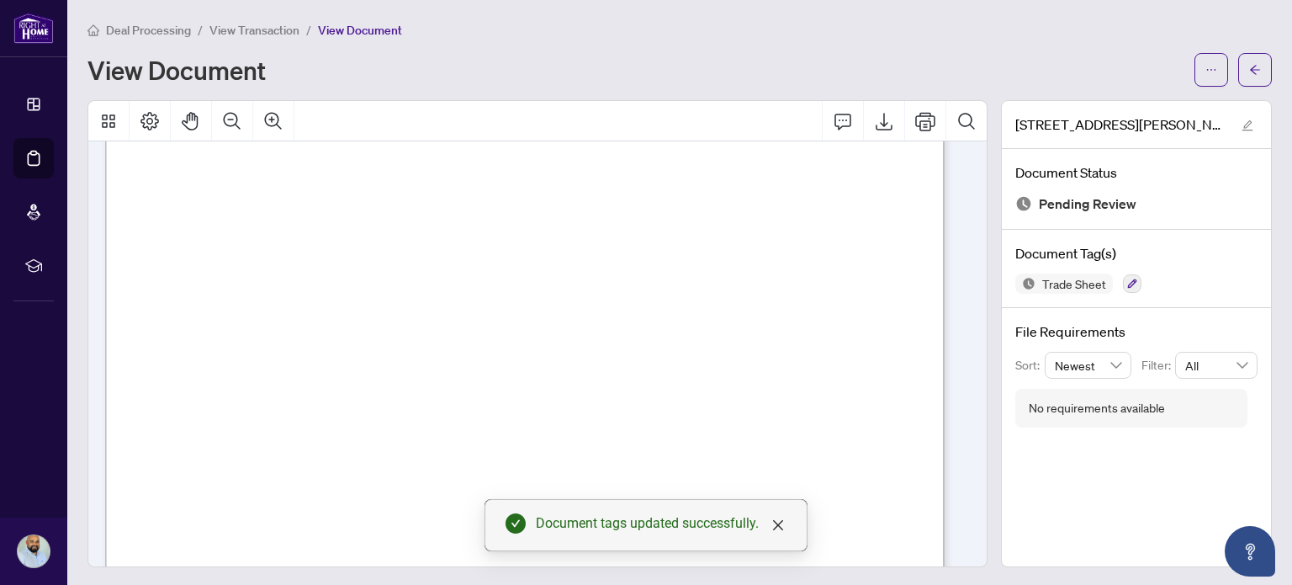
scroll to position [1010, 0]
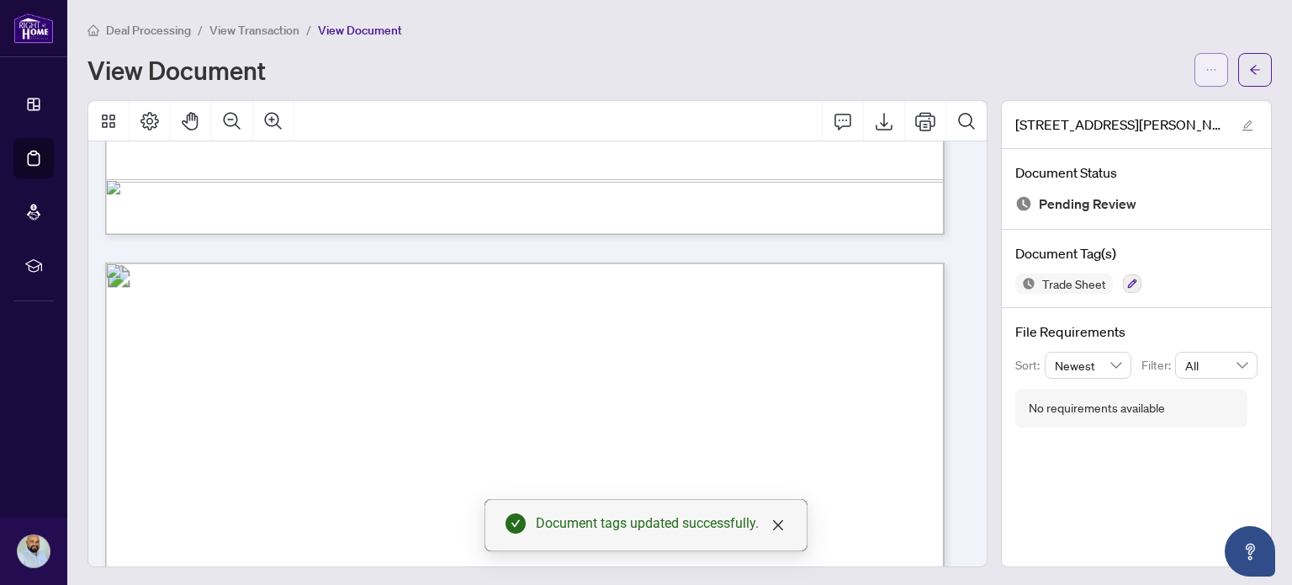
click at [1208, 83] on button "button" at bounding box center [1212, 70] width 34 height 34
click at [1154, 108] on span "Download" at bounding box center [1138, 106] width 128 height 19
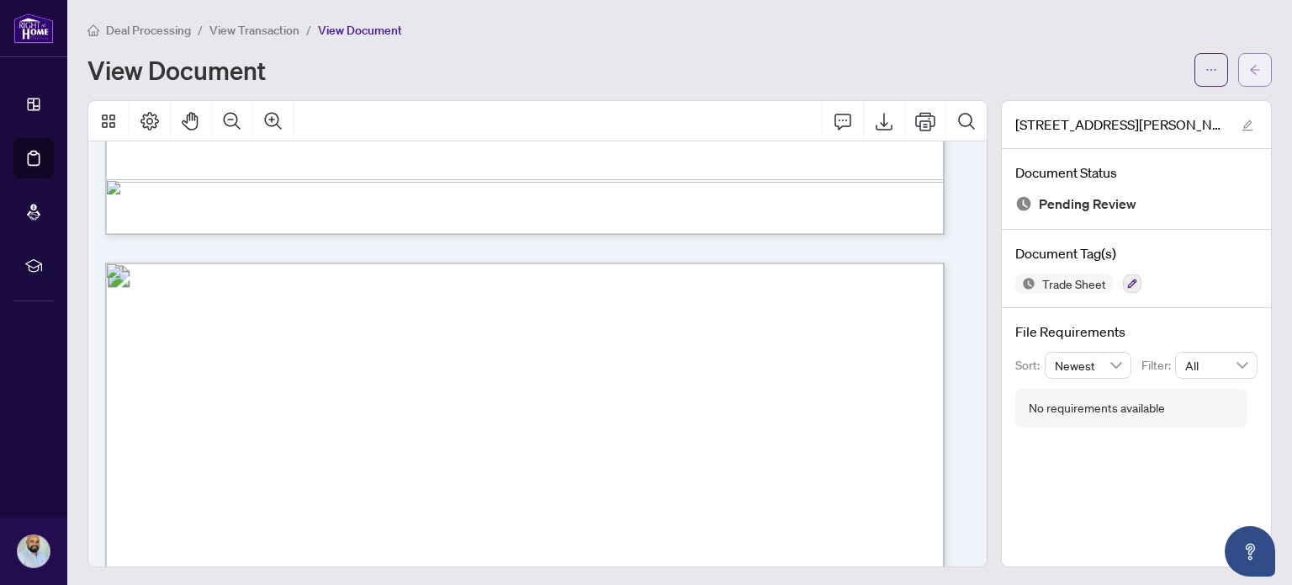
click at [1249, 64] on icon "arrow-left" at bounding box center [1255, 70] width 12 height 12
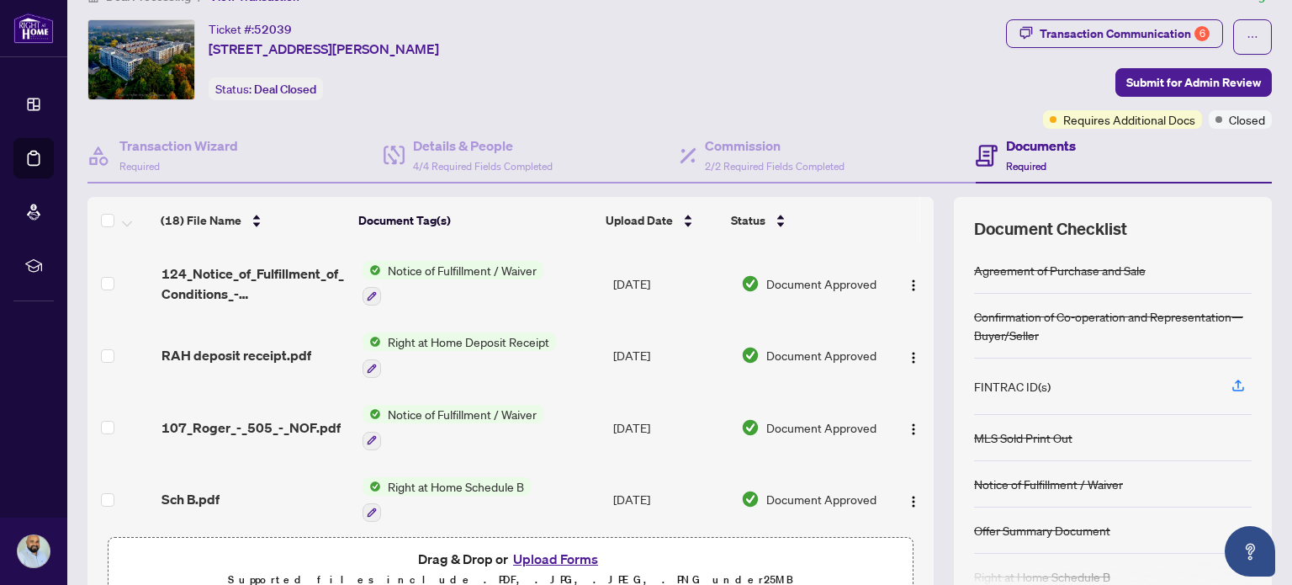
scroll to position [673, 0]
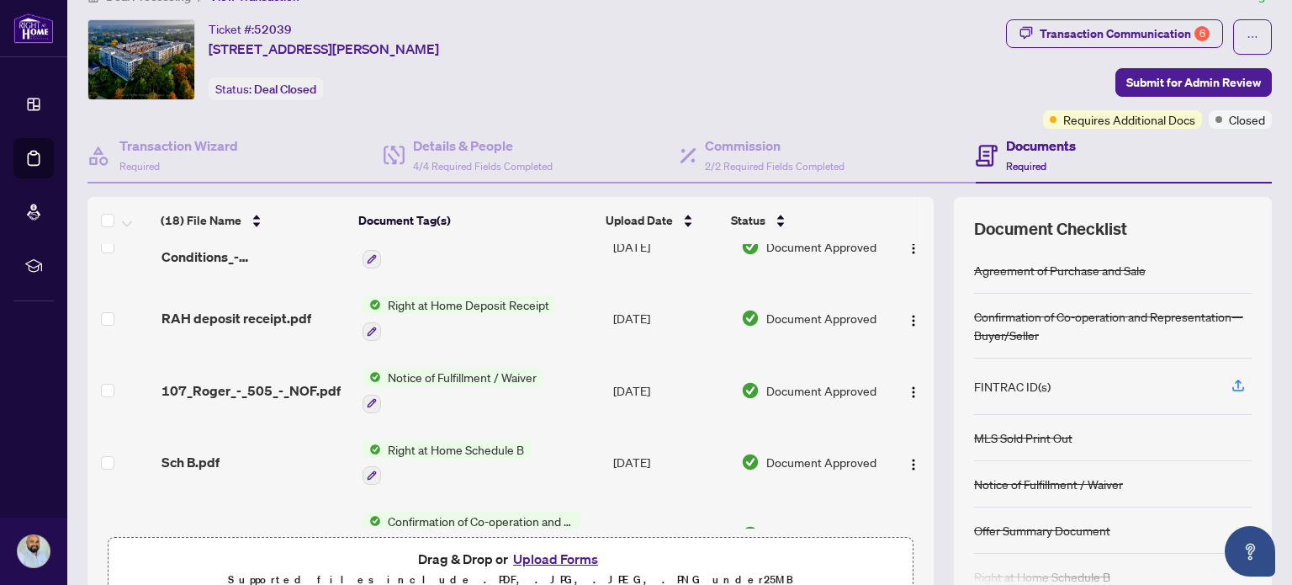
click at [538, 558] on button "Upload Forms" at bounding box center [555, 559] width 95 height 22
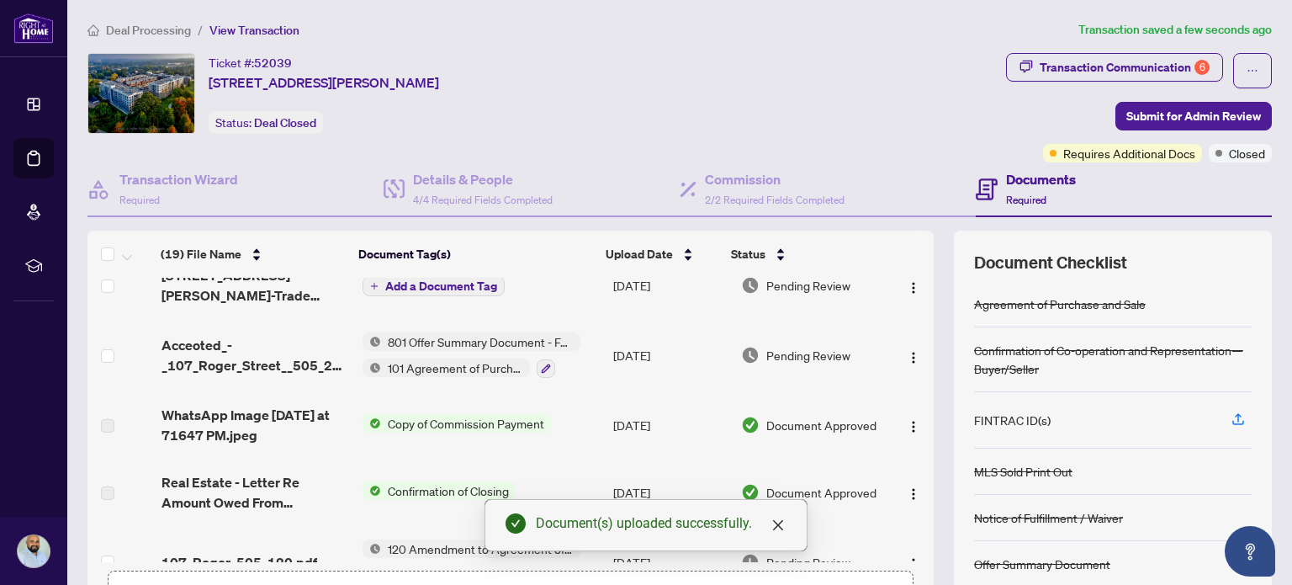
scroll to position [0, 0]
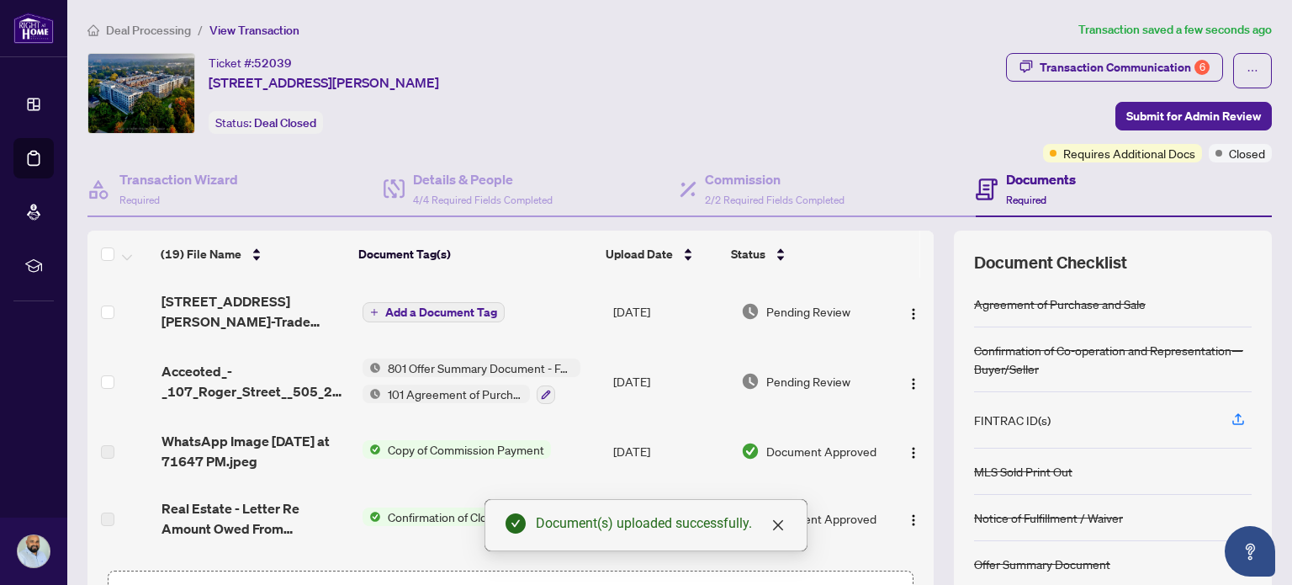
click at [455, 310] on span "Add a Document Tag" at bounding box center [441, 312] width 112 height 12
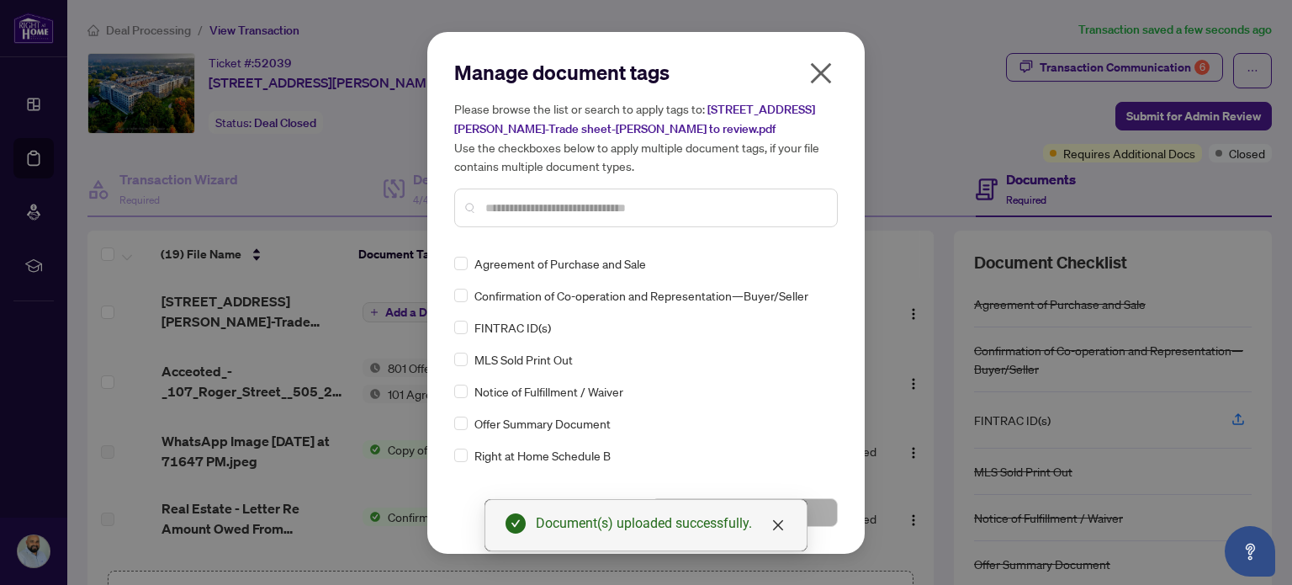
click at [528, 205] on input "text" at bounding box center [654, 208] width 338 height 19
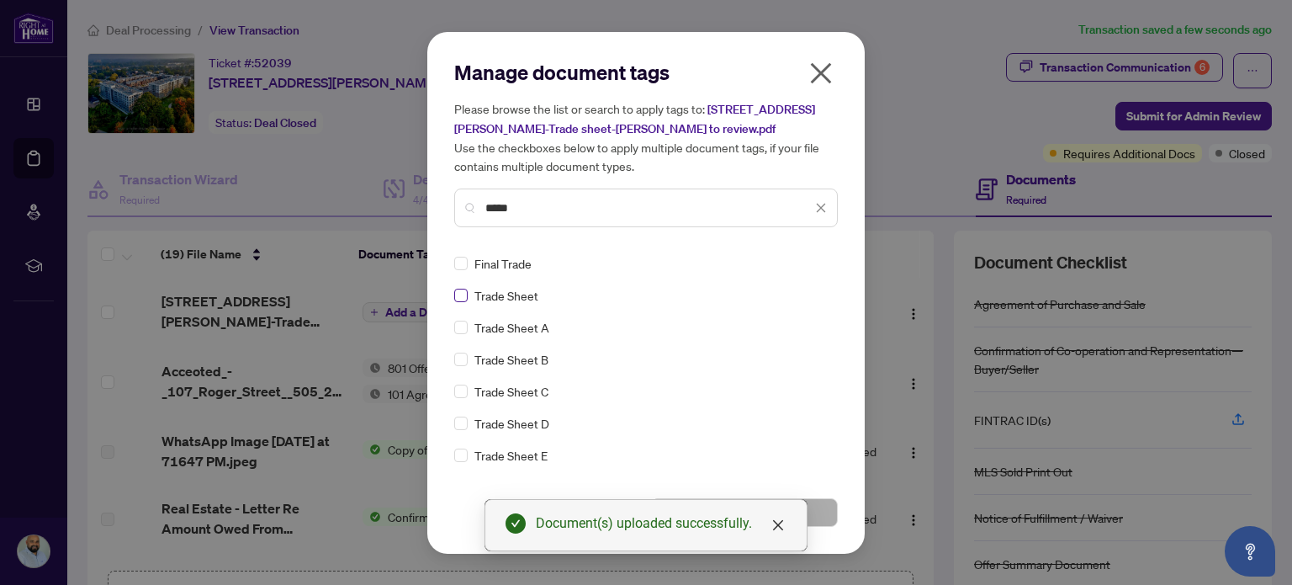
type input "*****"
click at [828, 498] on span "Save" at bounding box center [744, 512] width 187 height 29
click at [830, 510] on button "Save" at bounding box center [744, 512] width 187 height 29
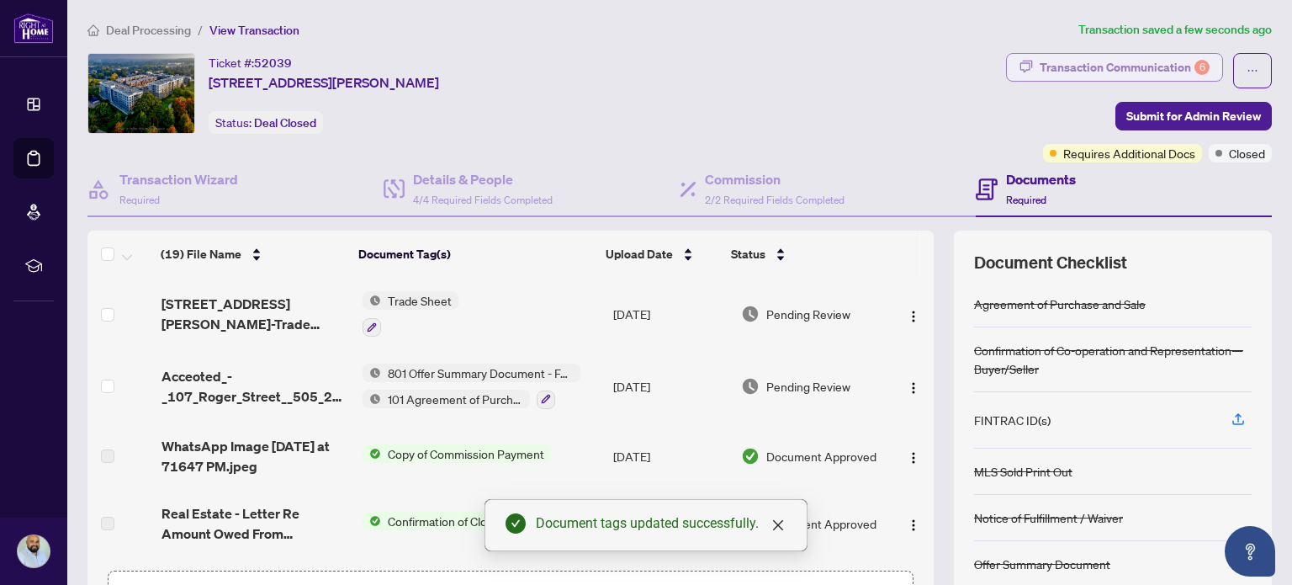
click at [1098, 75] on div "Transaction Communication 6" at bounding box center [1125, 67] width 170 height 27
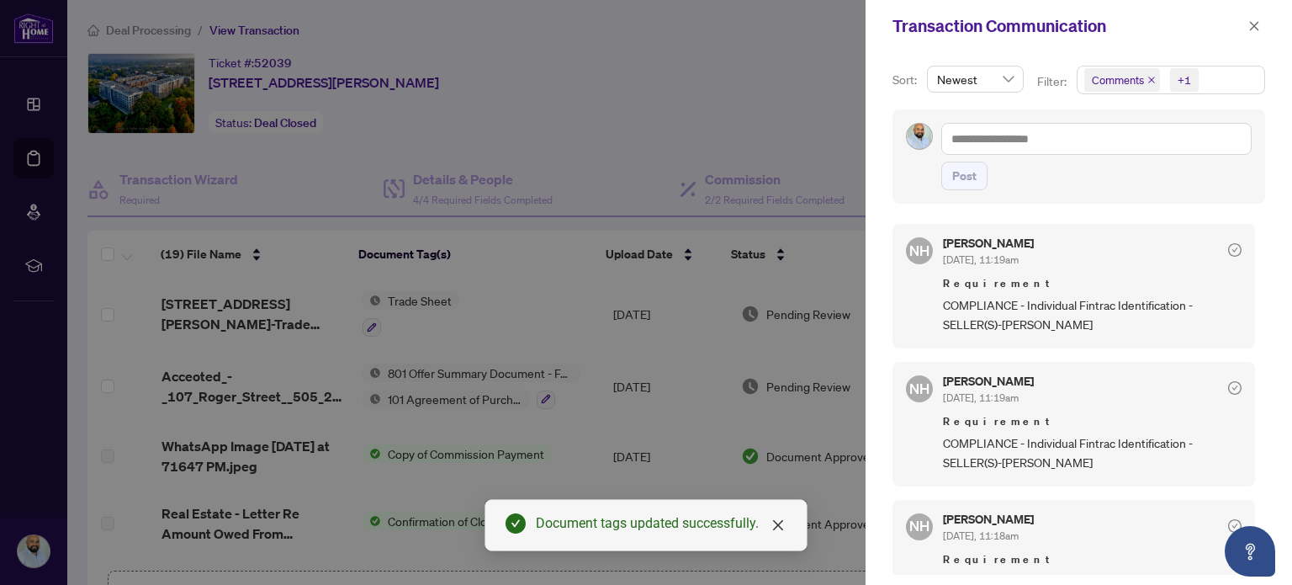
click at [635, 130] on div at bounding box center [646, 292] width 1292 height 585
drag, startPoint x: 1252, startPoint y: 22, endPoint x: 930, endPoint y: 106, distance: 333.1
click at [1249, 23] on icon "close" at bounding box center [1255, 26] width 12 height 12
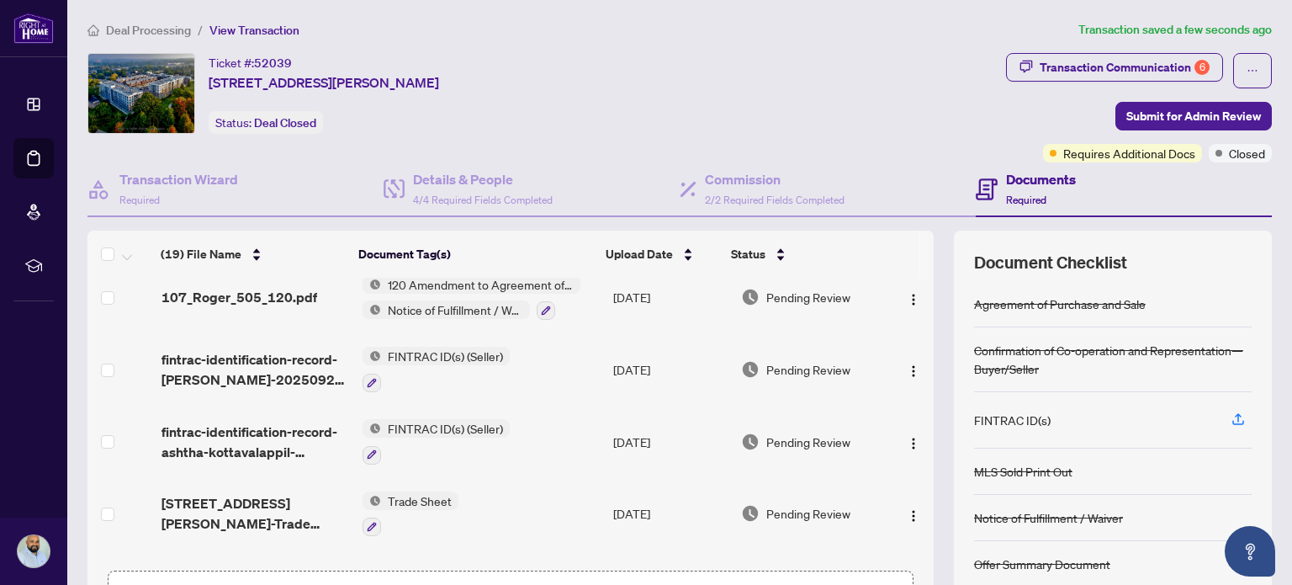
scroll to position [337, 0]
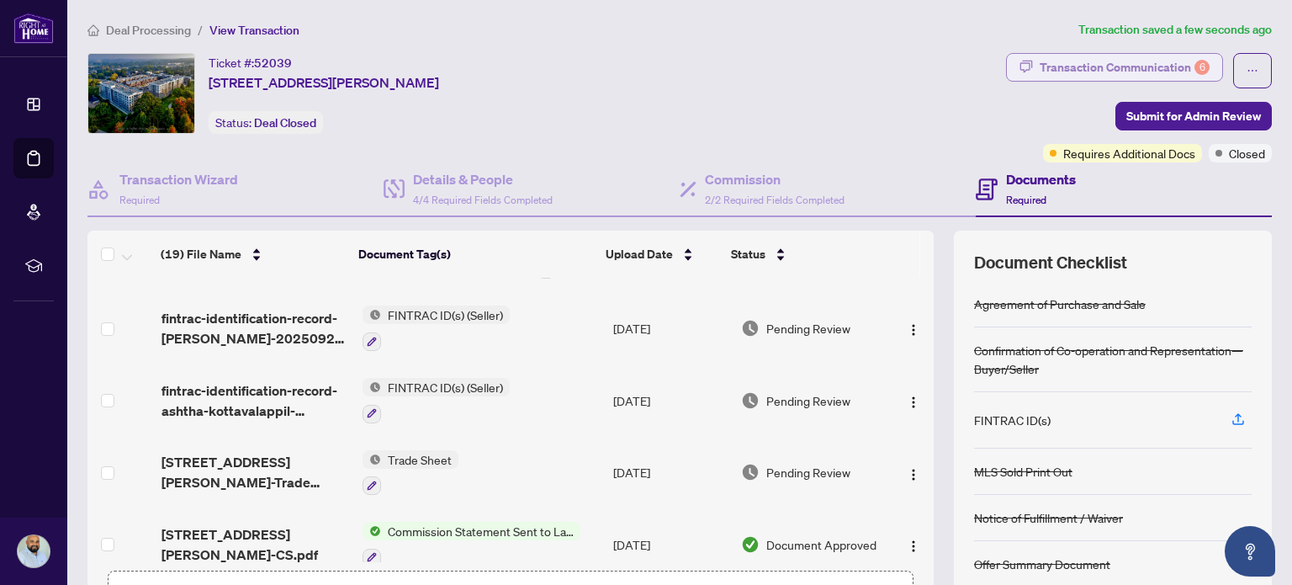
click at [1094, 74] on div "Transaction Communication 6" at bounding box center [1125, 67] width 170 height 27
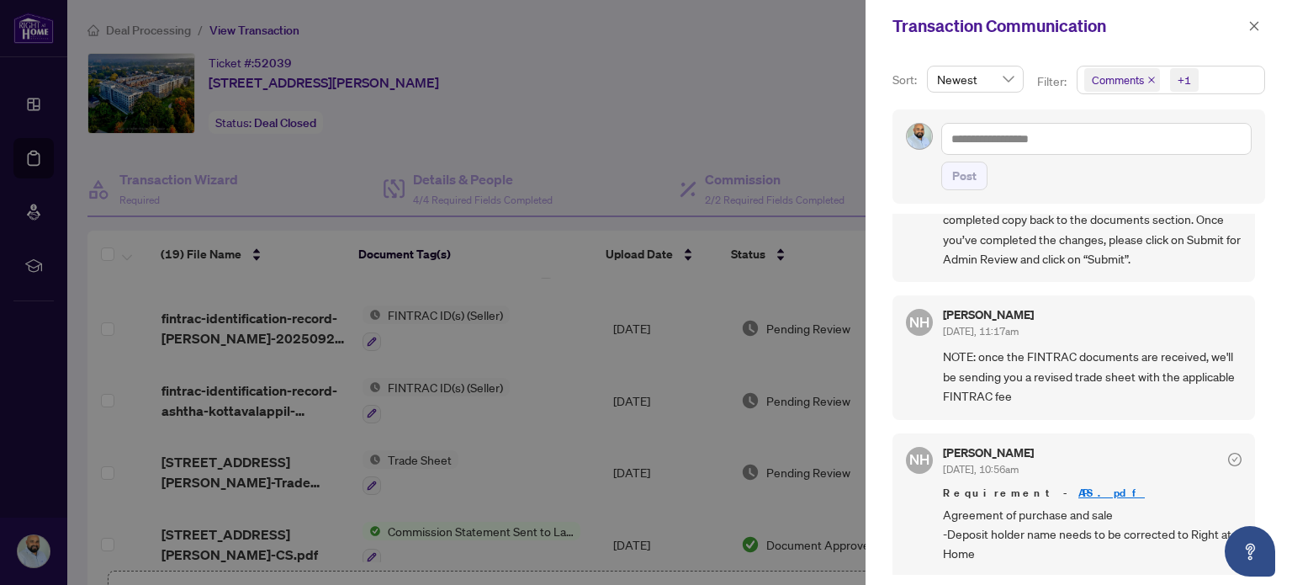
scroll to position [841, 0]
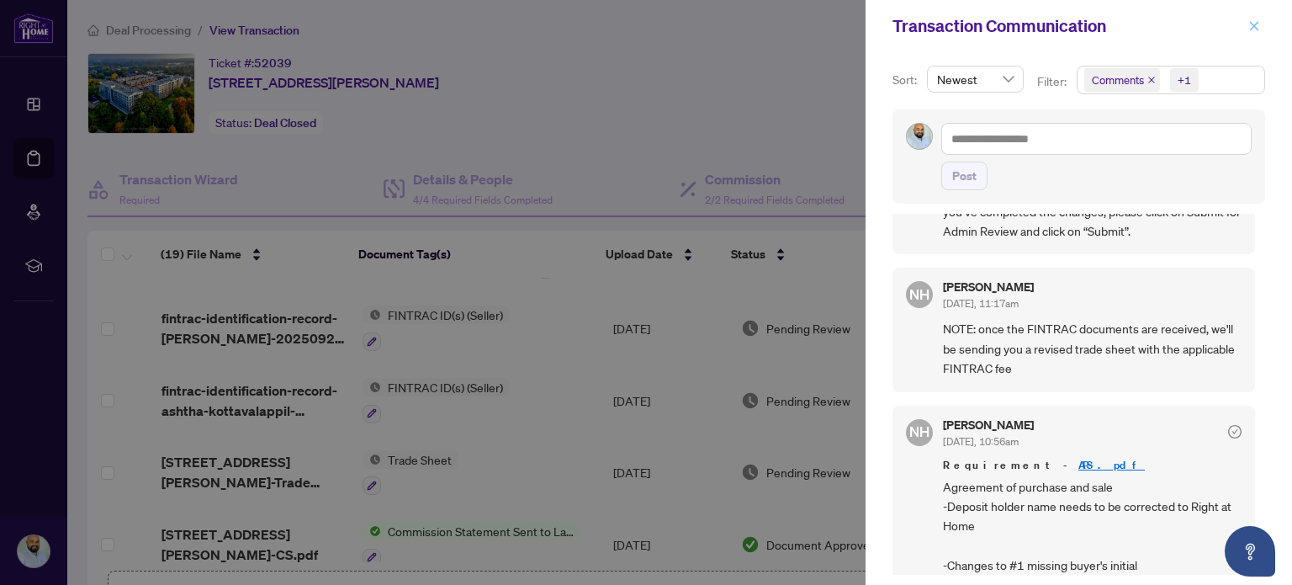
click at [1252, 29] on icon "close" at bounding box center [1255, 26] width 12 height 12
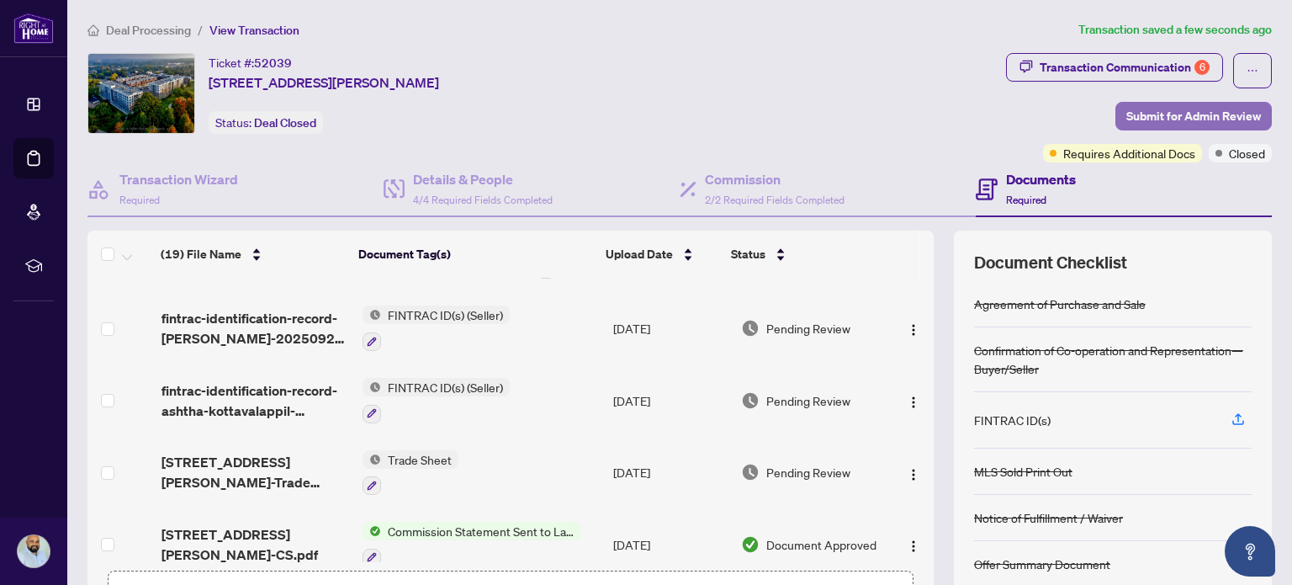
click at [1182, 108] on span "Submit for Admin Review" at bounding box center [1194, 116] width 135 height 27
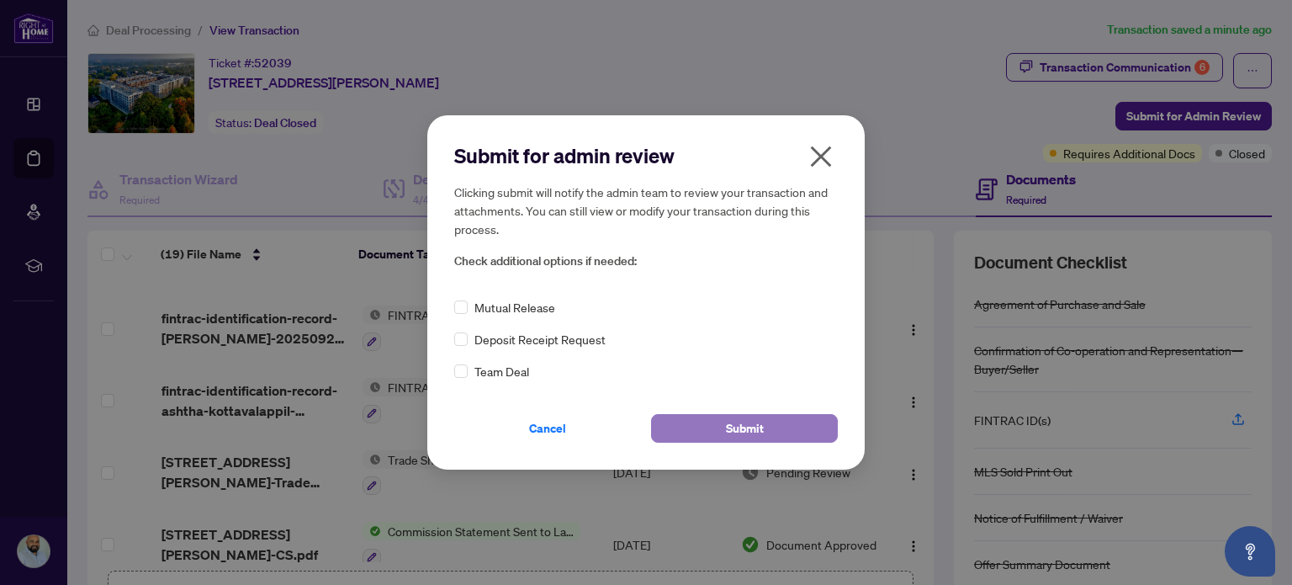
click at [743, 420] on span "Submit" at bounding box center [745, 428] width 38 height 27
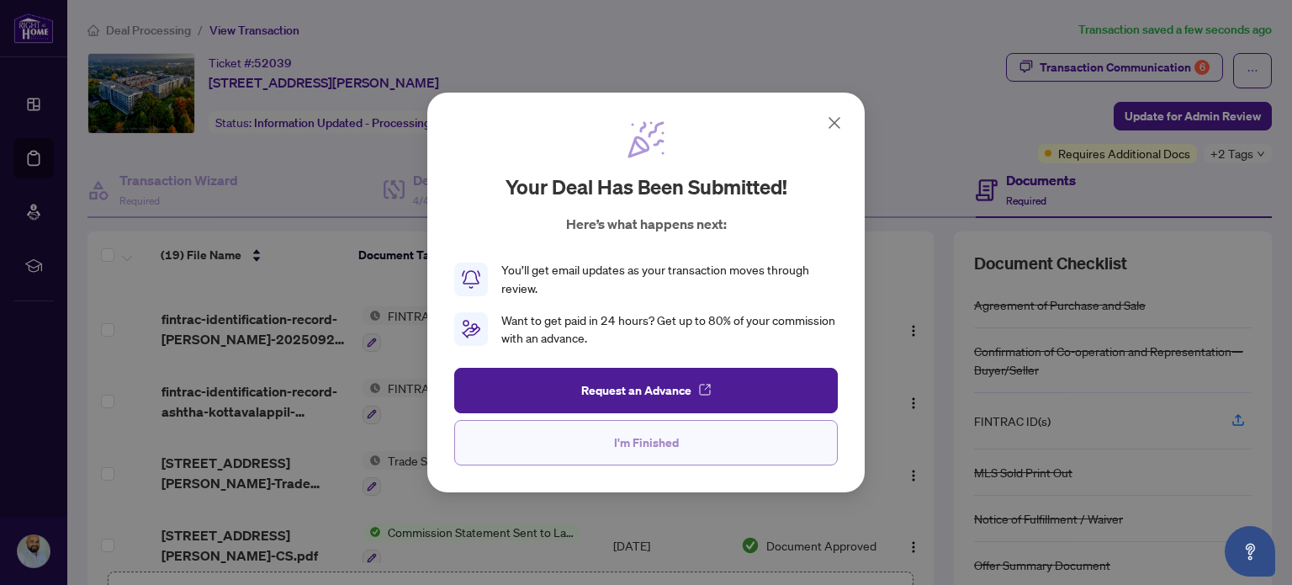
click at [699, 449] on button "I'm Finished" at bounding box center [646, 442] width 384 height 45
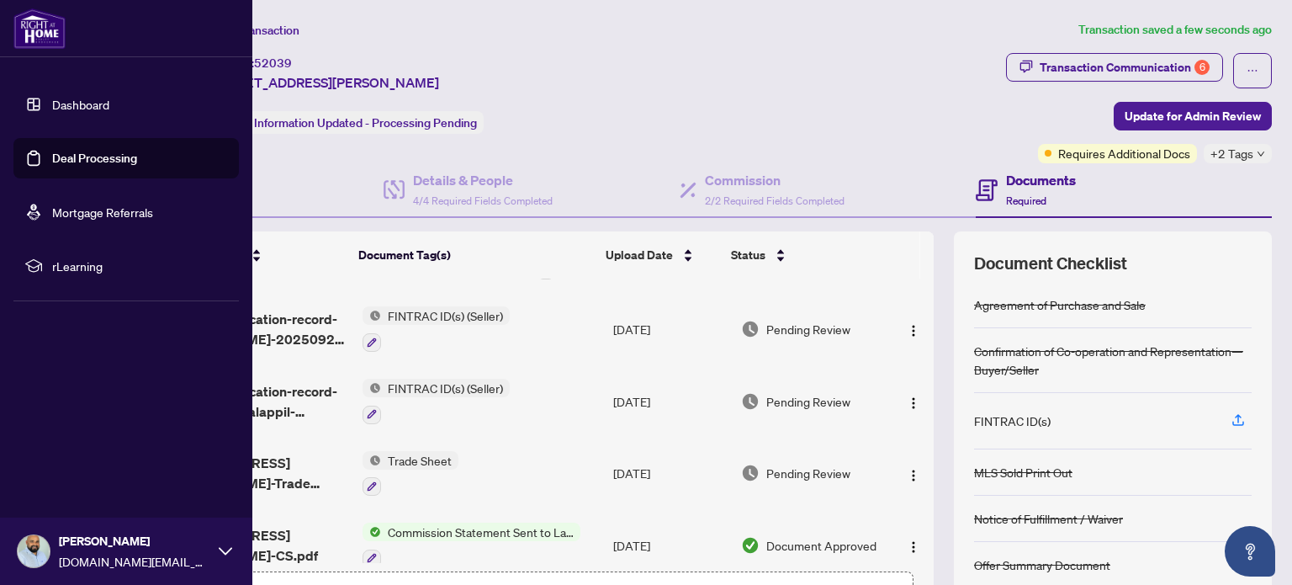
click at [52, 153] on link "Deal Processing" at bounding box center [94, 158] width 85 height 15
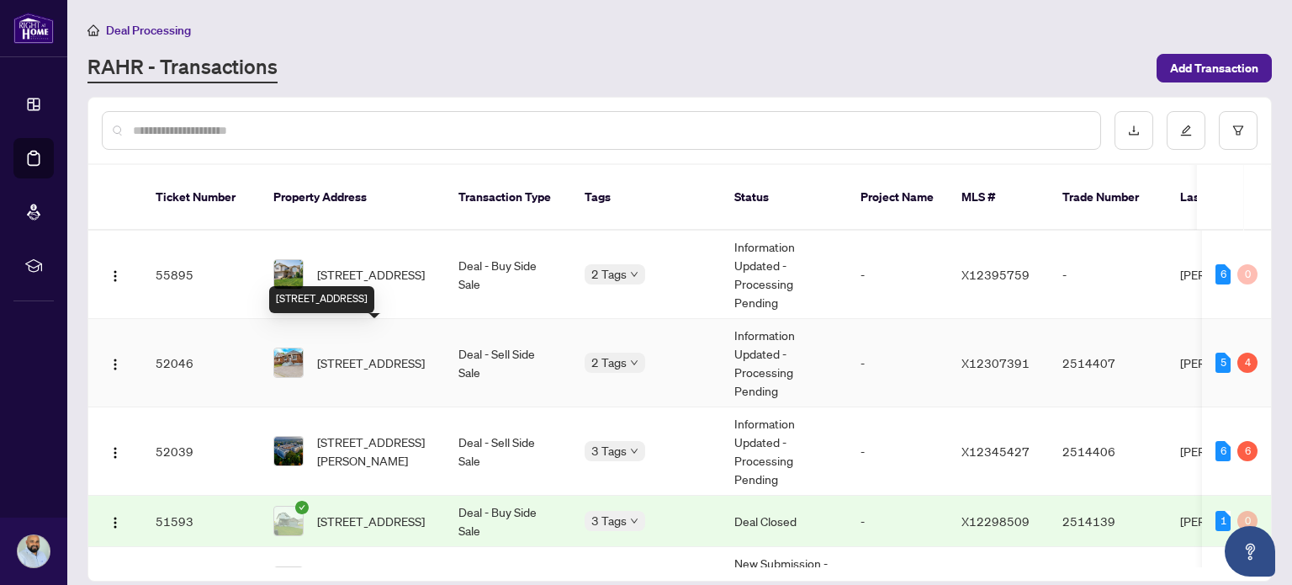
click at [394, 353] on span "[STREET_ADDRESS]" at bounding box center [371, 362] width 108 height 19
